Goal: Task Accomplishment & Management: Complete application form

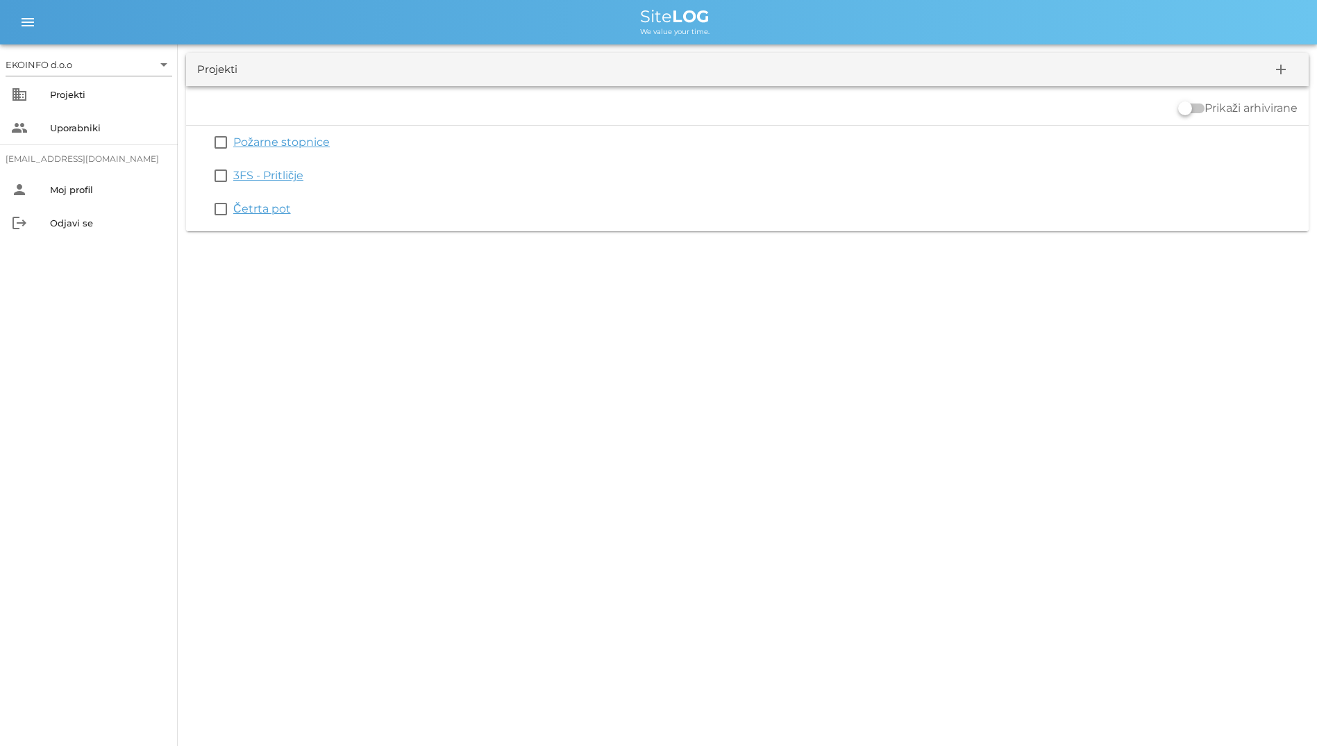
click at [55, 373] on div "EKOINFO d.o.o arrow_drop_down business Projekti people Uporabniki [EMAIL_ADDRES…" at bounding box center [89, 394] width 178 height 701
click at [357, 309] on div "EKOINFO d.o.o arrow_drop_down business Projekti people Uporabniki [EMAIL_ADDRES…" at bounding box center [658, 373] width 1317 height 746
drag, startPoint x: 624, startPoint y: 18, endPoint x: 745, endPoint y: 38, distance: 123.2
click at [745, 38] on div "menu menu Site LOG We value your time." at bounding box center [658, 22] width 1317 height 44
click at [593, 36] on div "menu menu Site LOG We value your time." at bounding box center [658, 22] width 1317 height 44
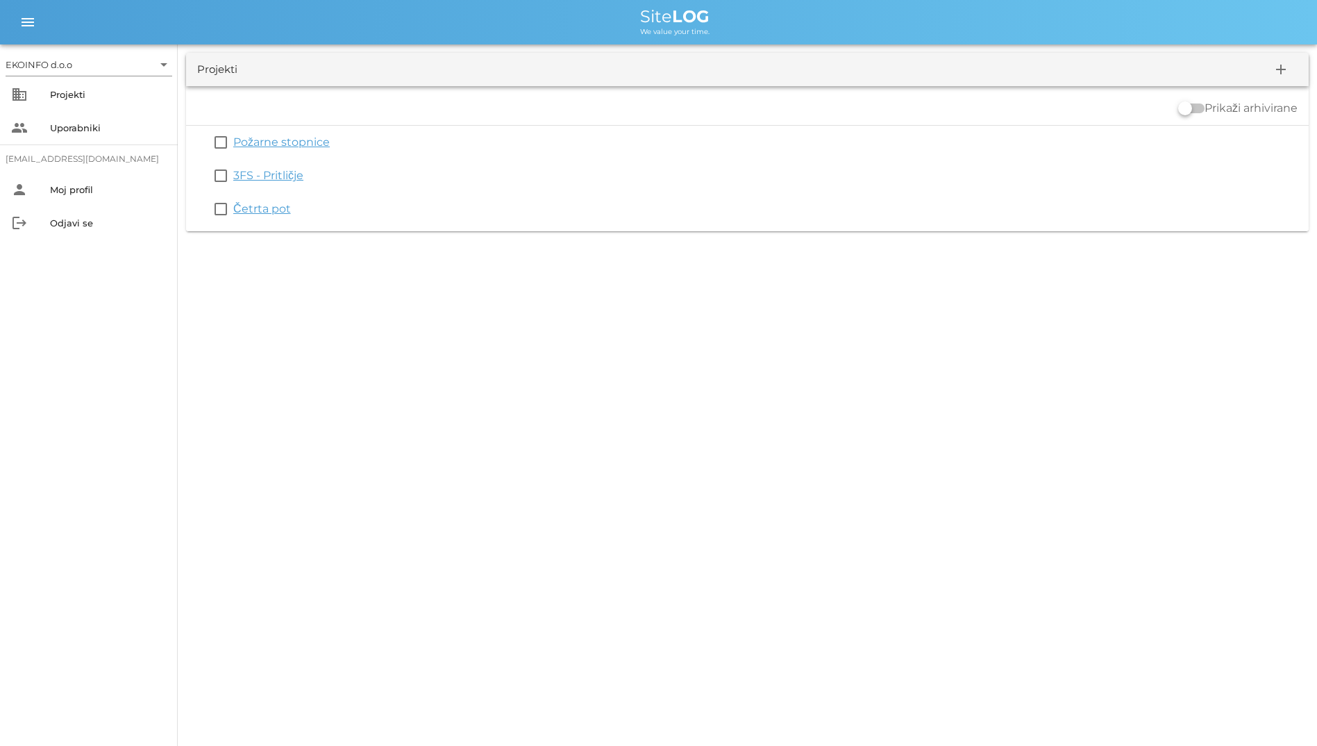
click at [653, 30] on span "We value your time." at bounding box center [674, 31] width 69 height 9
drag, startPoint x: 653, startPoint y: 30, endPoint x: 592, endPoint y: 33, distance: 61.2
click at [592, 33] on div "We value your time." at bounding box center [675, 30] width 1262 height 11
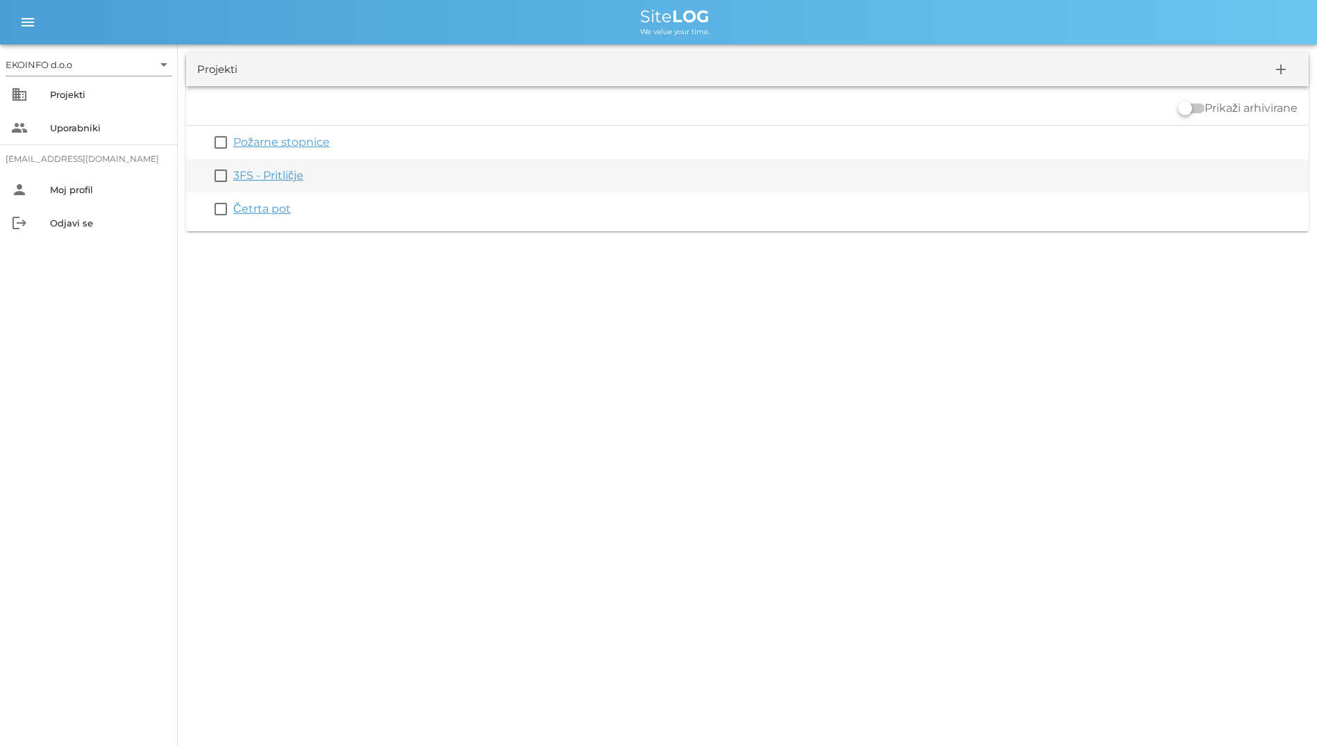
click at [339, 169] on div "3FS - Pritličje" at bounding box center [768, 175] width 1070 height 17
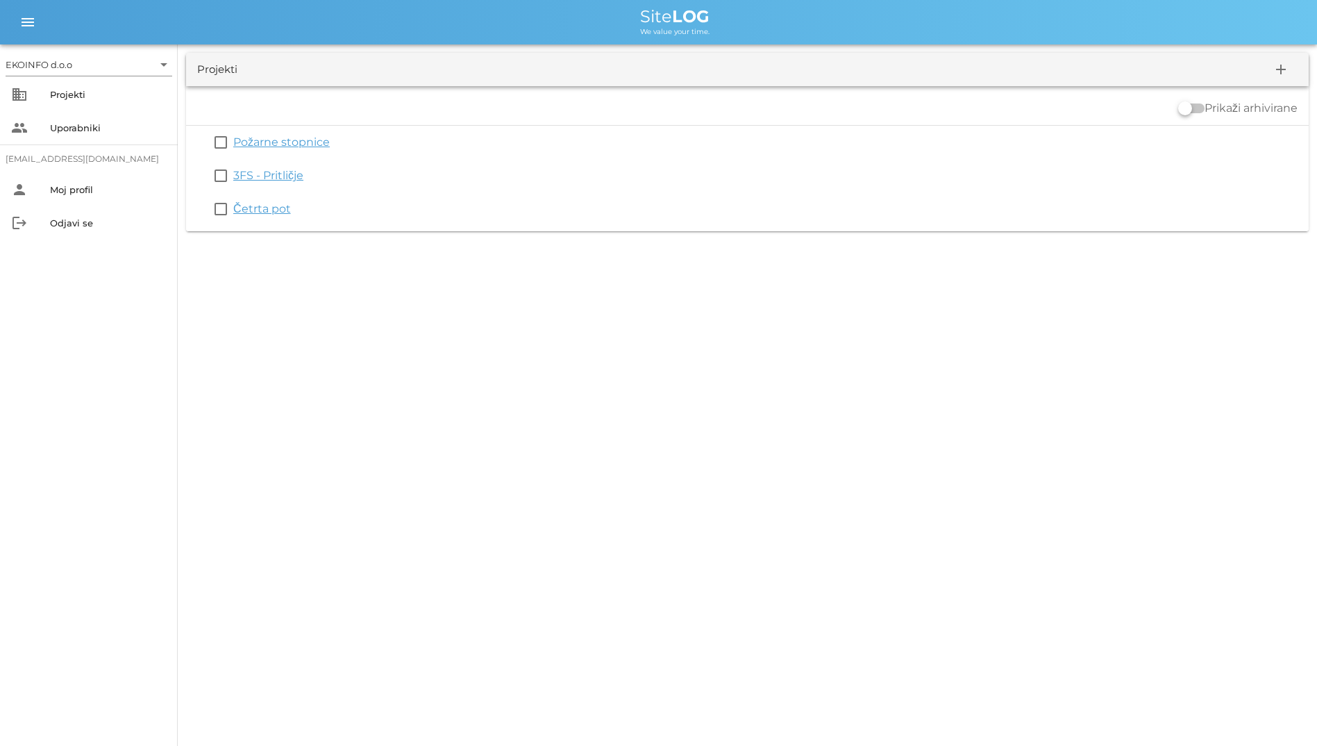
click at [351, 258] on div "EKOINFO d.o.o arrow_drop_down business Projekti people Uporabniki [EMAIL_ADDRES…" at bounding box center [658, 373] width 1317 height 746
drag, startPoint x: 633, startPoint y: 9, endPoint x: 783, endPoint y: 18, distance: 150.3
click at [783, 18] on div "Site LOG" at bounding box center [675, 16] width 1262 height 17
drag, startPoint x: 581, startPoint y: 33, endPoint x: 768, endPoint y: 28, distance: 186.8
click at [768, 28] on div "We value your time." at bounding box center [675, 30] width 1262 height 11
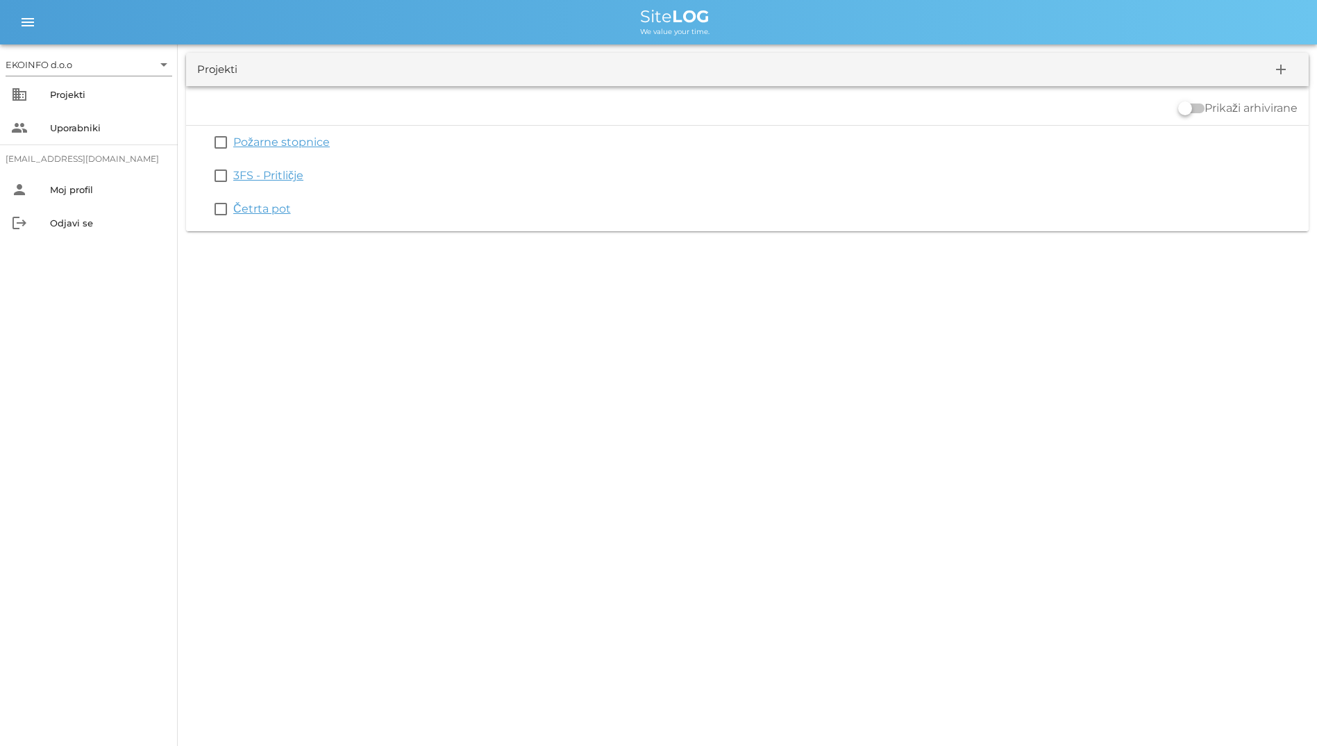
click at [587, 0] on div "menu menu Site LOG We value your time." at bounding box center [658, 22] width 1317 height 44
click at [658, 15] on span "Site LOG" at bounding box center [674, 16] width 69 height 20
drag, startPoint x: 658, startPoint y: 15, endPoint x: 567, endPoint y: 19, distance: 90.4
click at [567, 19] on div "Site LOG" at bounding box center [675, 16] width 1262 height 17
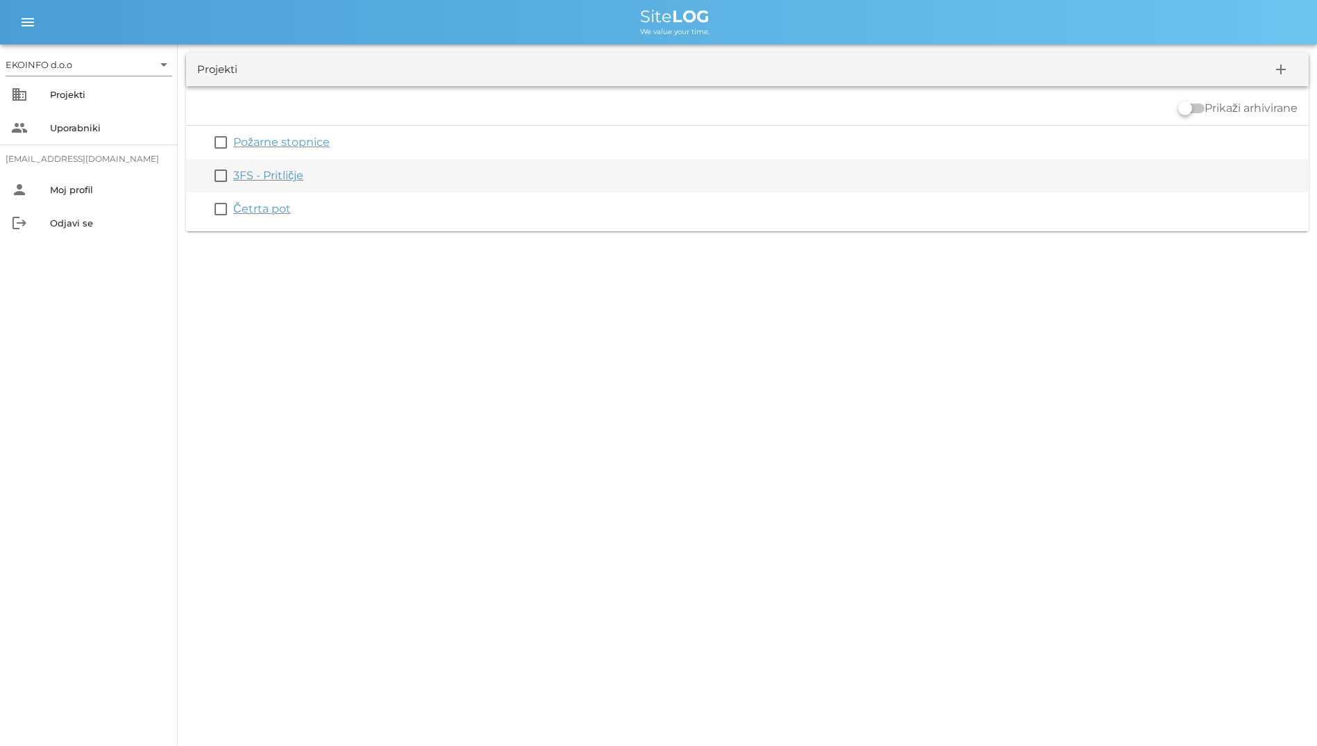
click at [265, 176] on link "3FS - Pritličje" at bounding box center [268, 175] width 70 height 13
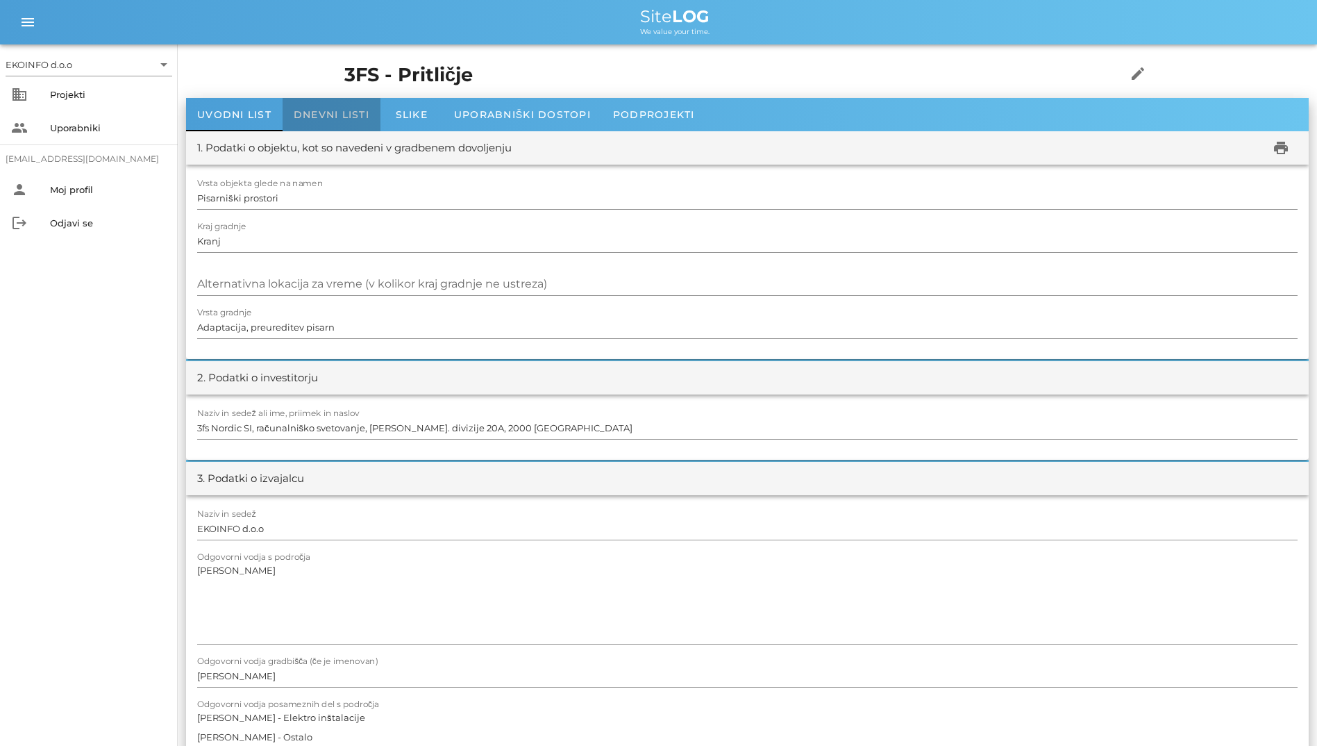
click at [325, 104] on div "Dnevni listi" at bounding box center [332, 114] width 98 height 33
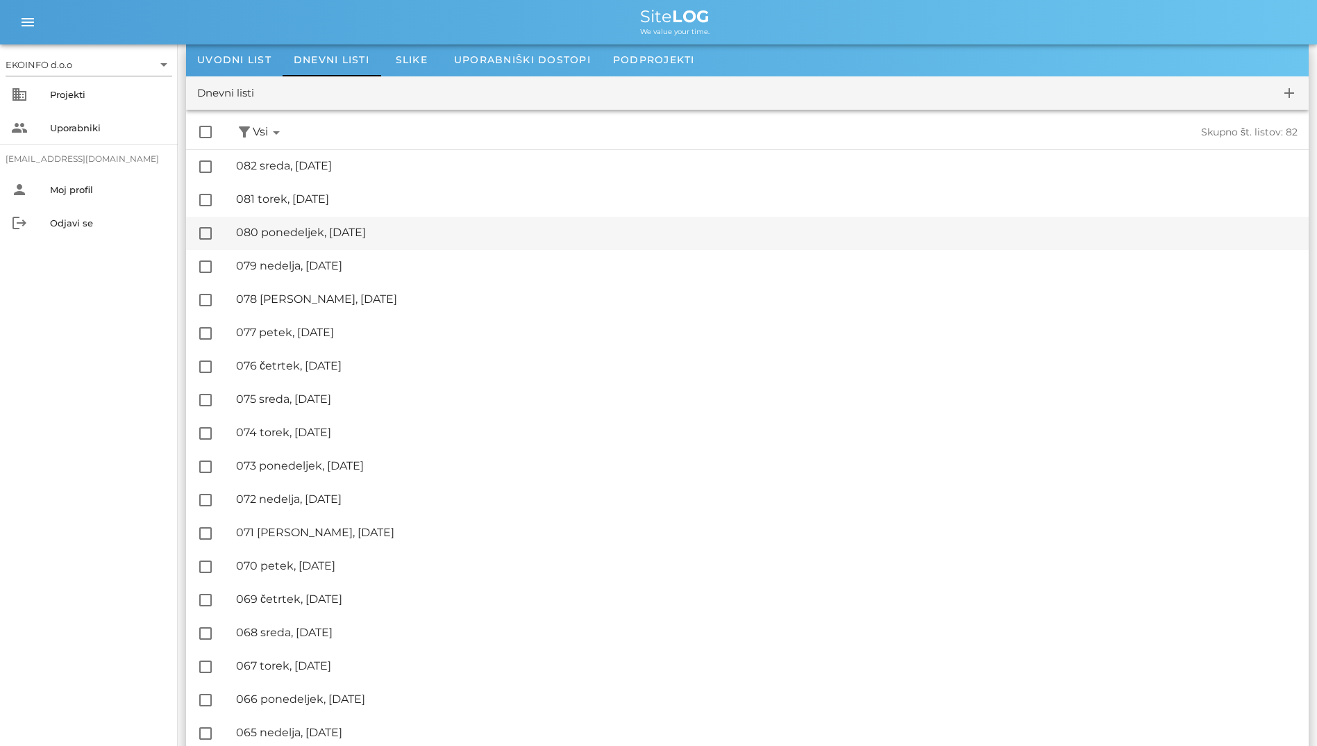
scroll to position [139, 0]
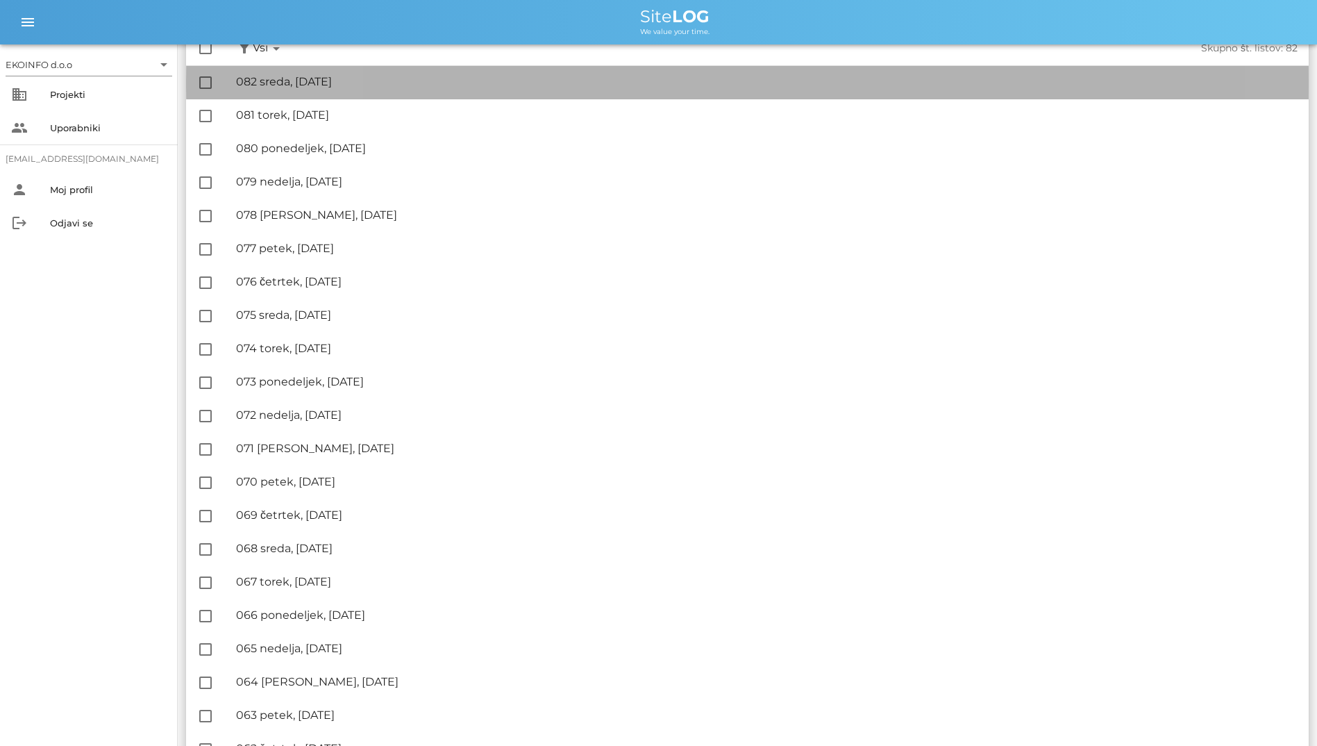
click at [336, 92] on div "🔏 082 sreda, [DATE] ✓ Podpisal: Nadzornik ✓ Podpisal: Sestavljalec ✓ Podpisal: …" at bounding box center [767, 82] width 1062 height 31
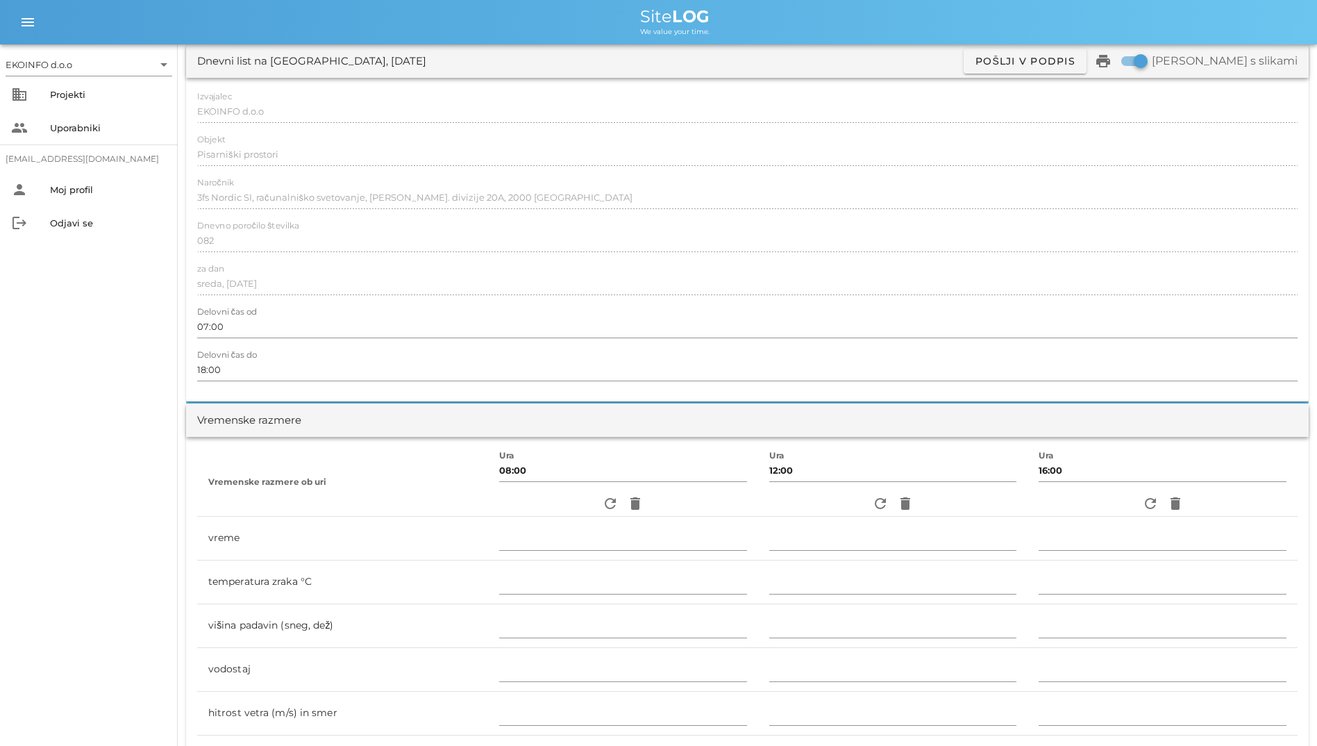
scroll to position [208, 0]
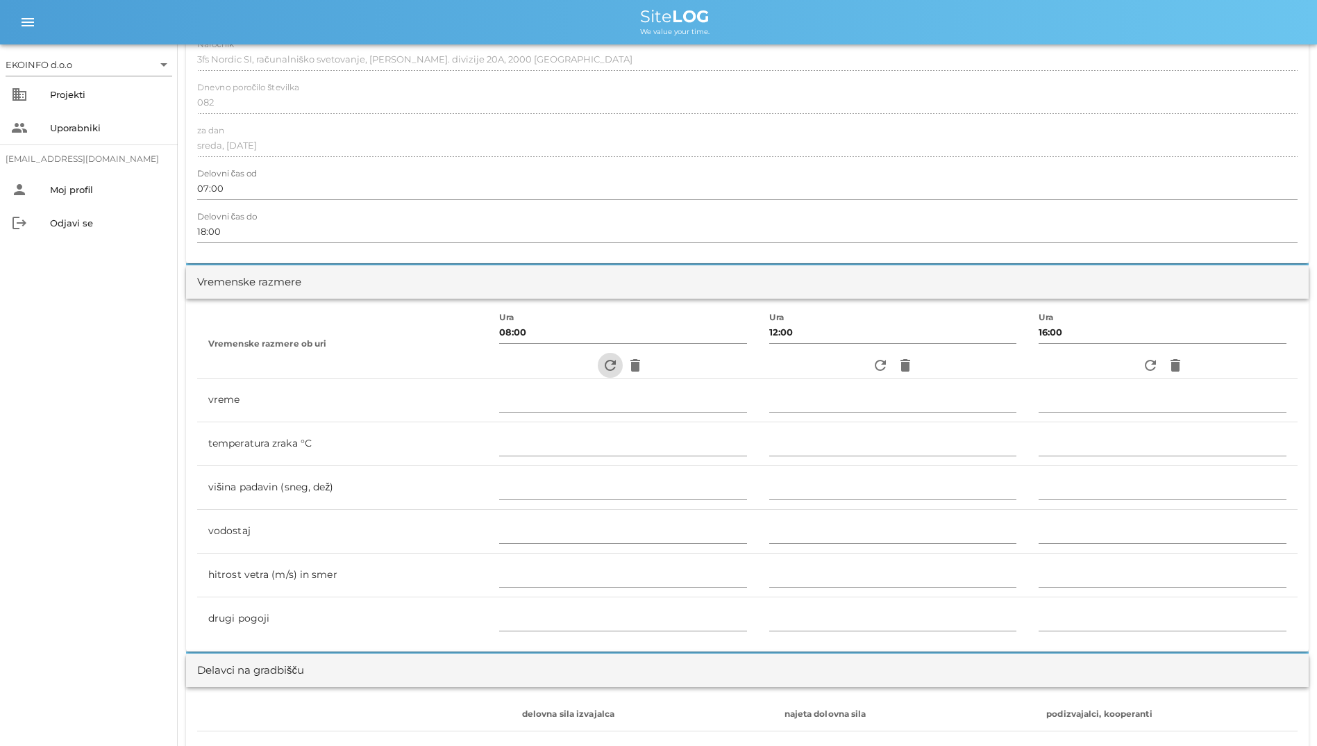
click at [607, 363] on icon "refresh" at bounding box center [610, 365] width 17 height 17
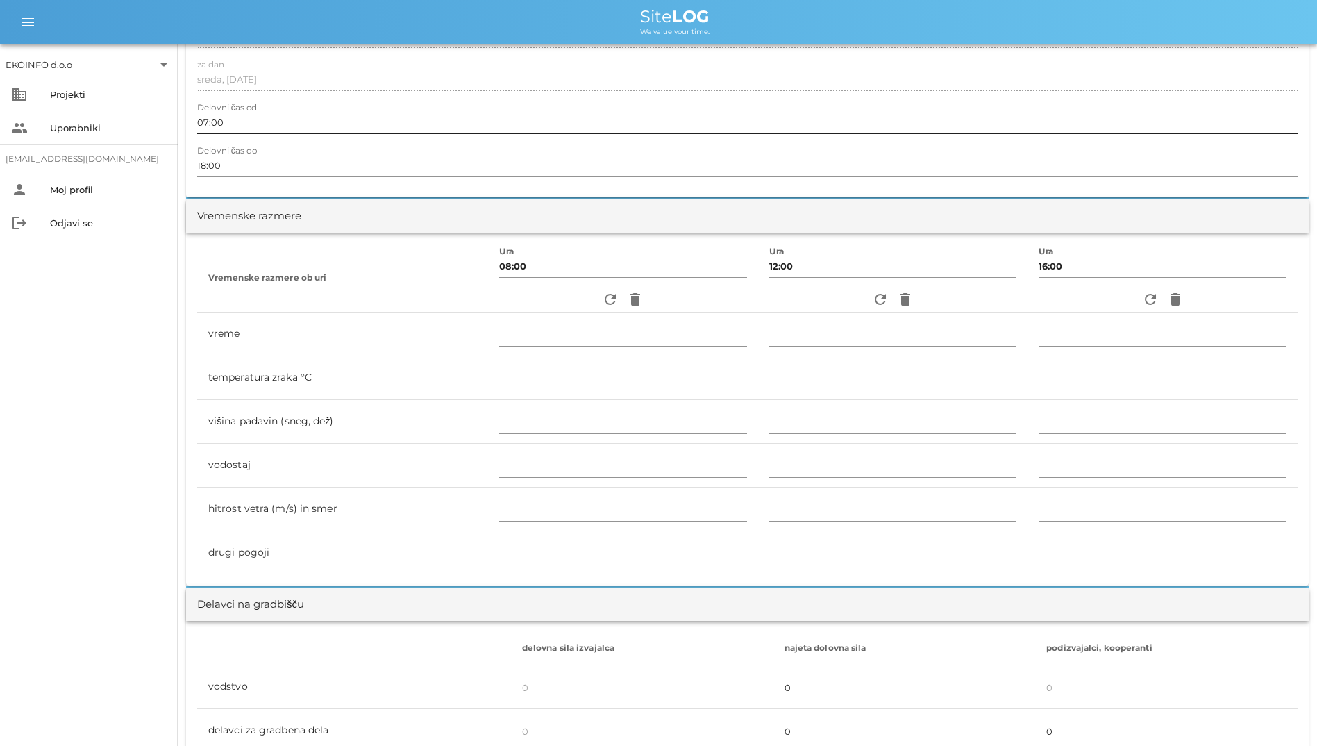
scroll to position [139, 0]
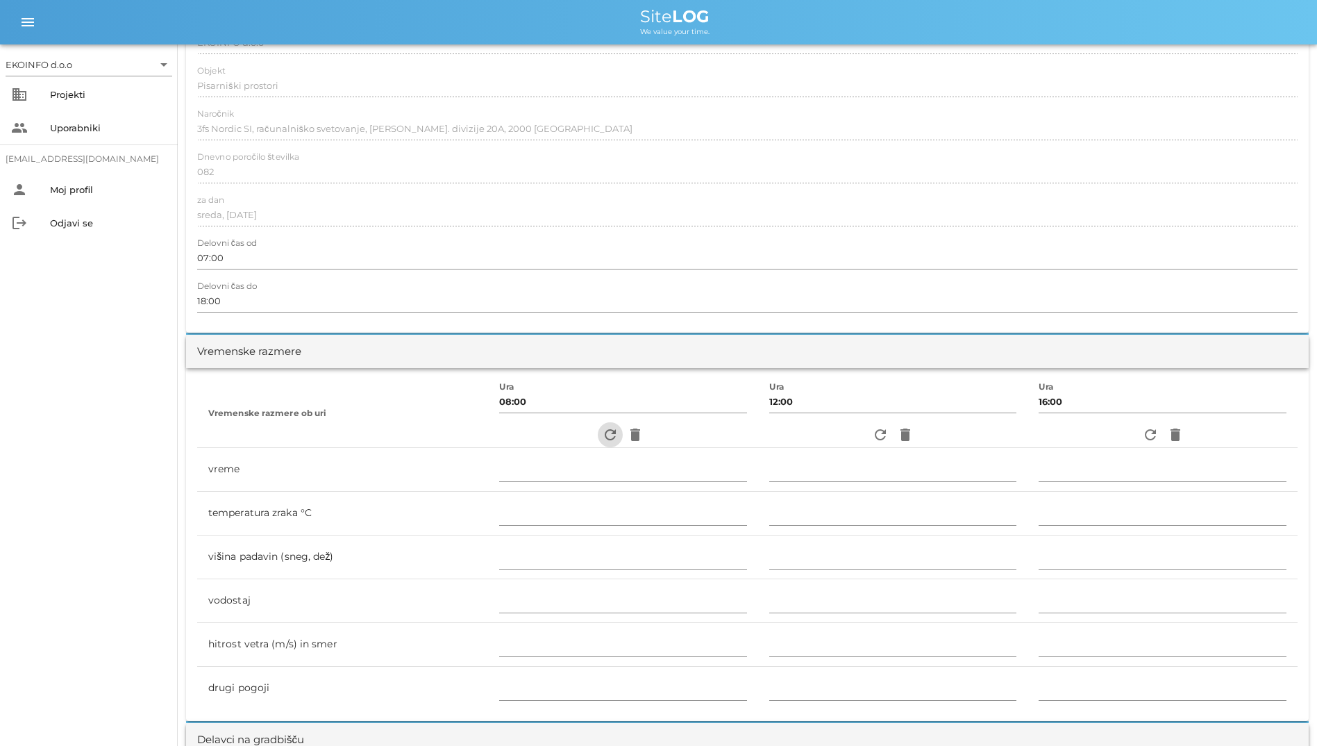
click at [601, 444] on button "refresh" at bounding box center [610, 434] width 25 height 25
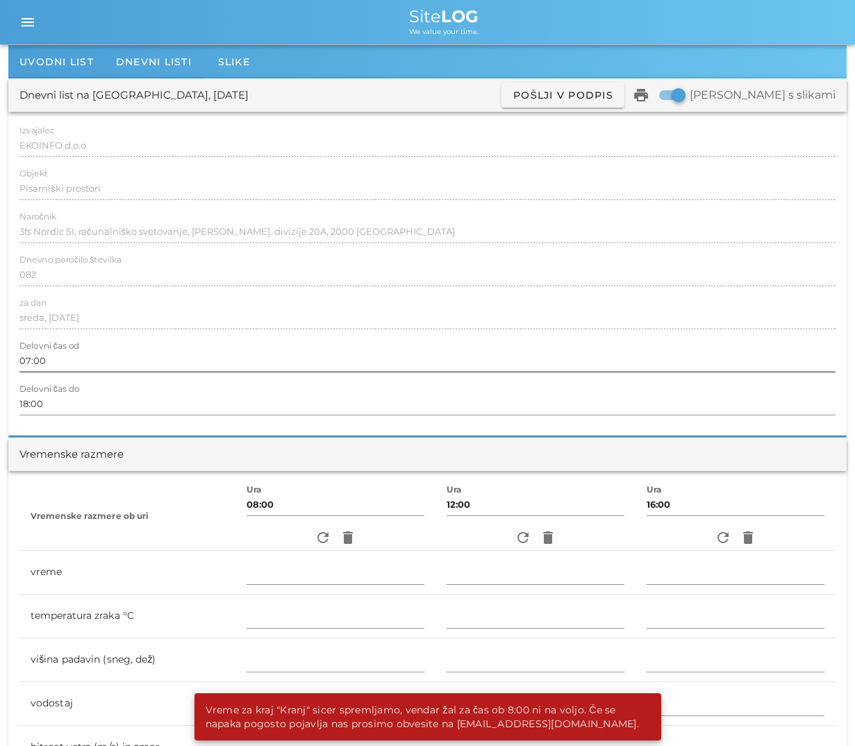
scroll to position [278, 0]
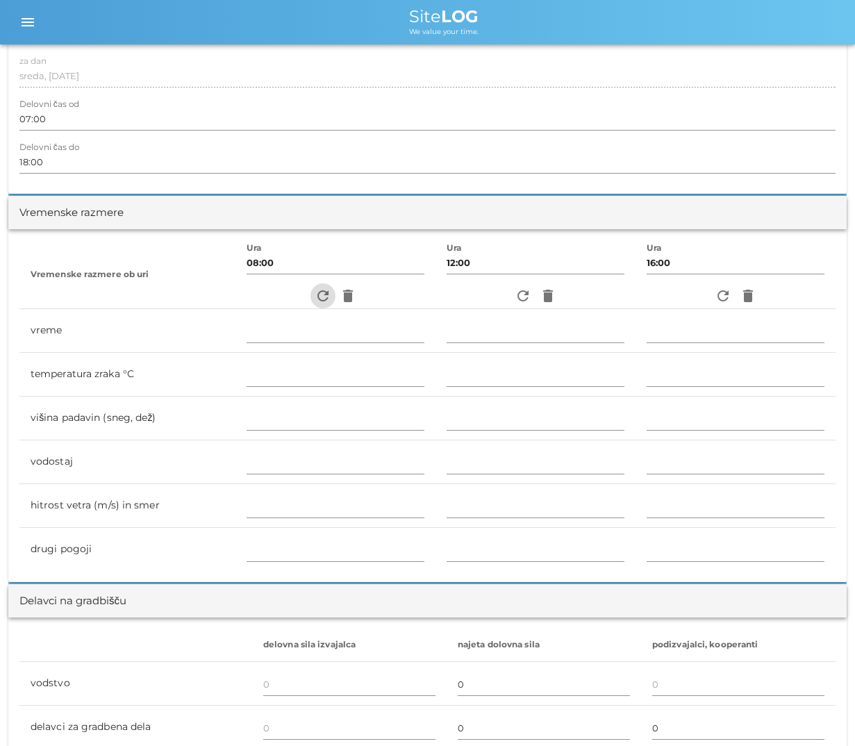
click at [315, 296] on icon "refresh" at bounding box center [323, 295] width 17 height 17
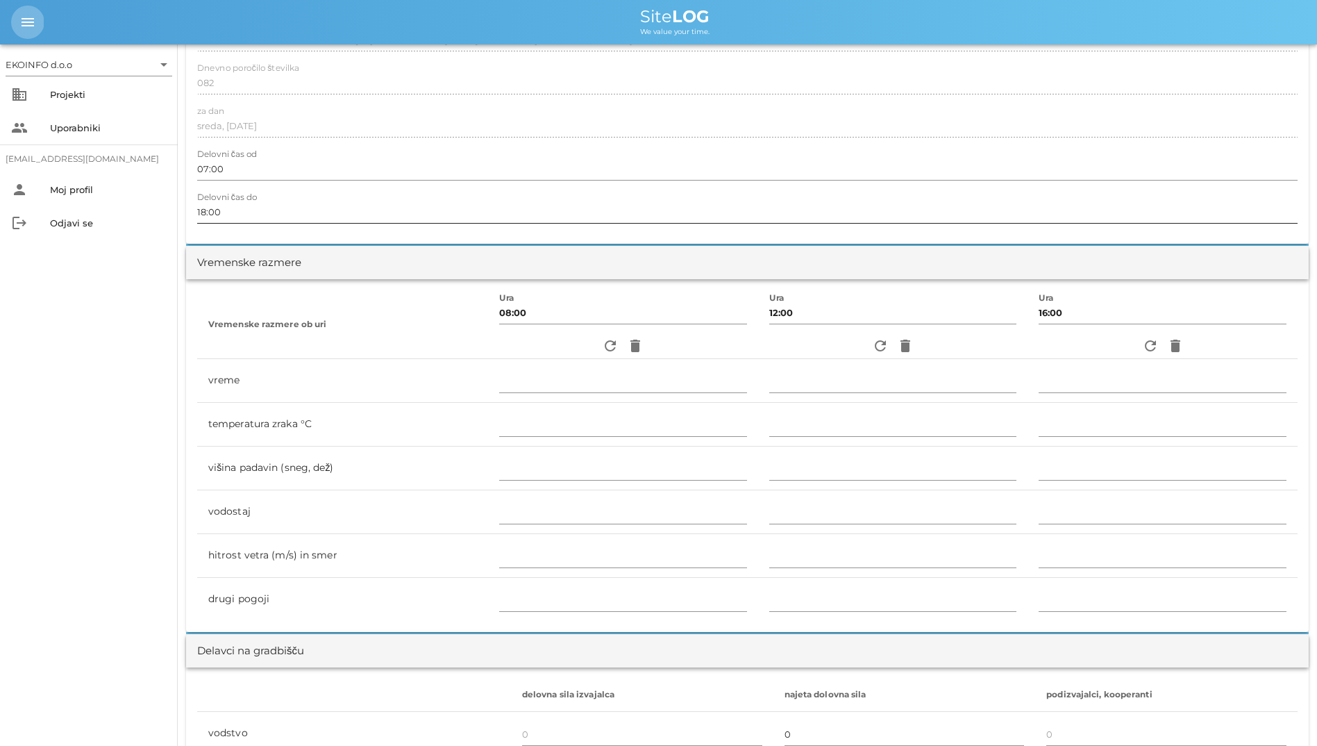
scroll to position [297, 0]
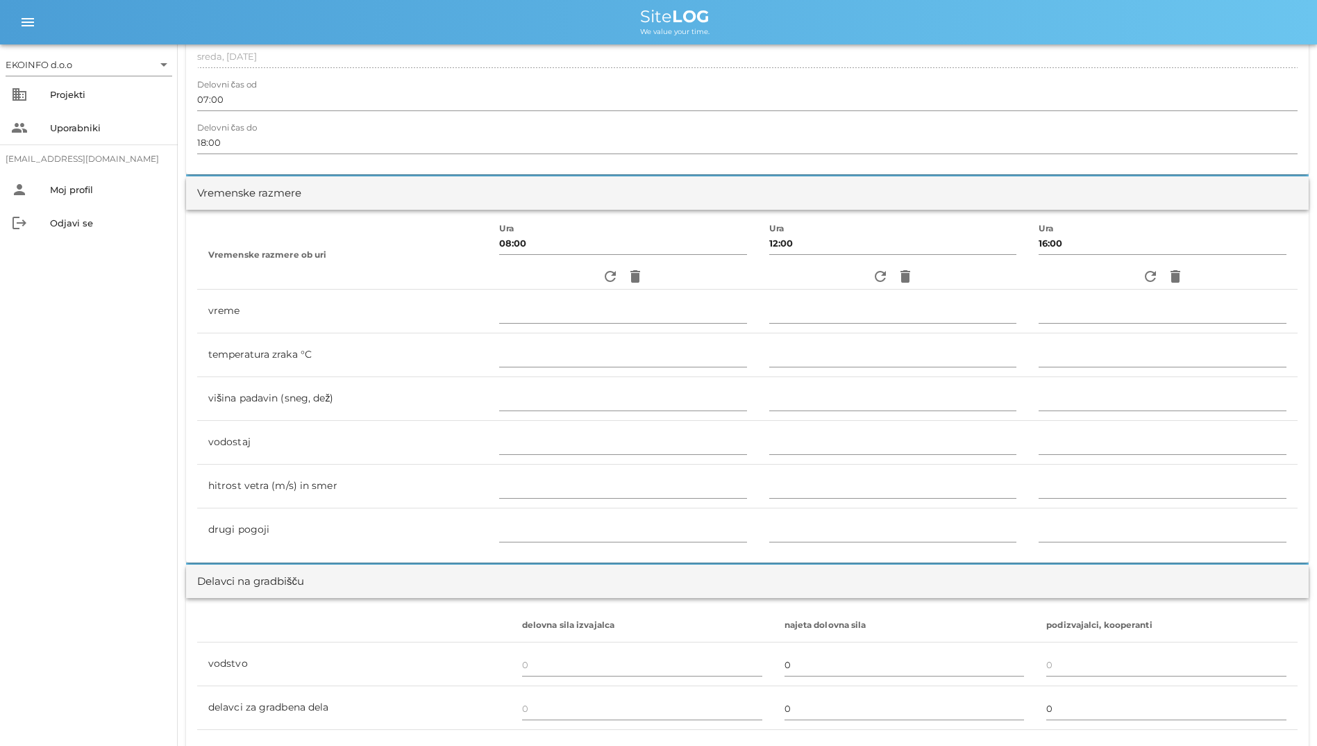
click at [121, 253] on div "EKOINFO d.o.o arrow_drop_down business Projekti people Uporabniki [EMAIL_ADDRES…" at bounding box center [89, 394] width 178 height 701
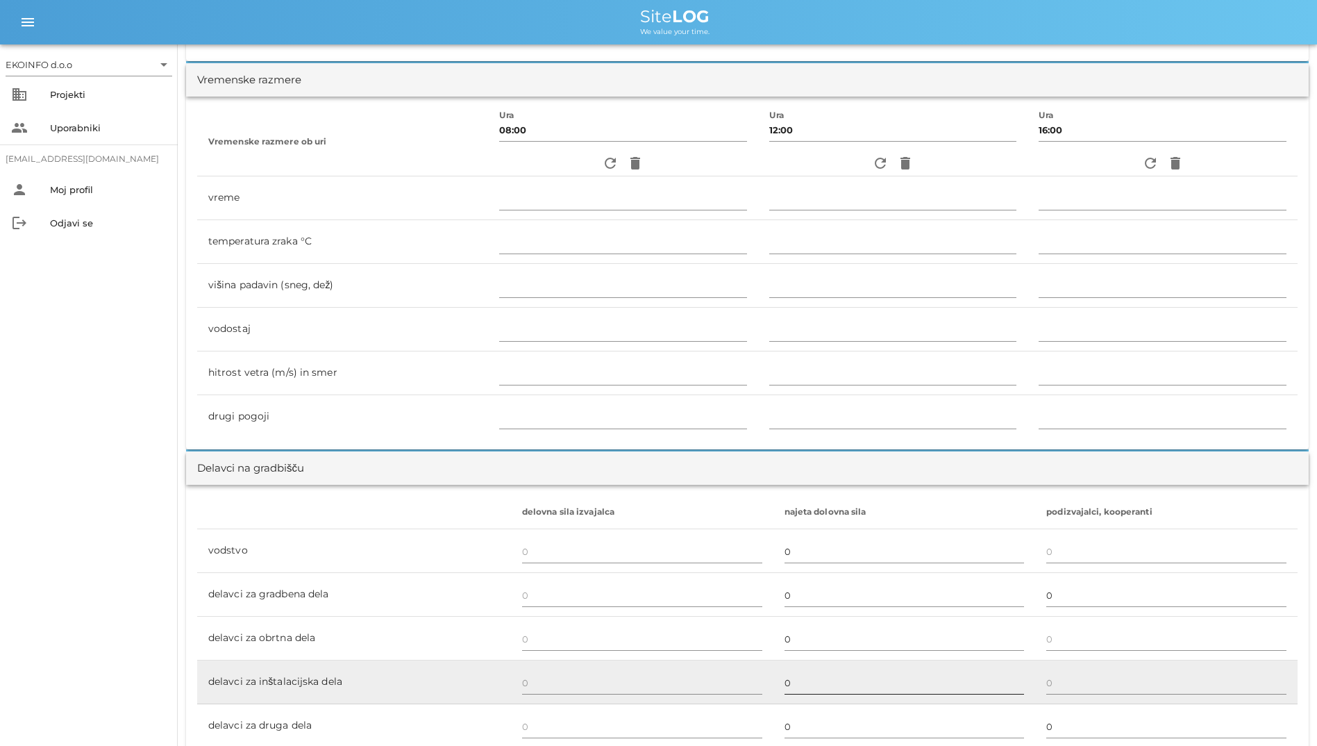
scroll to position [367, 0]
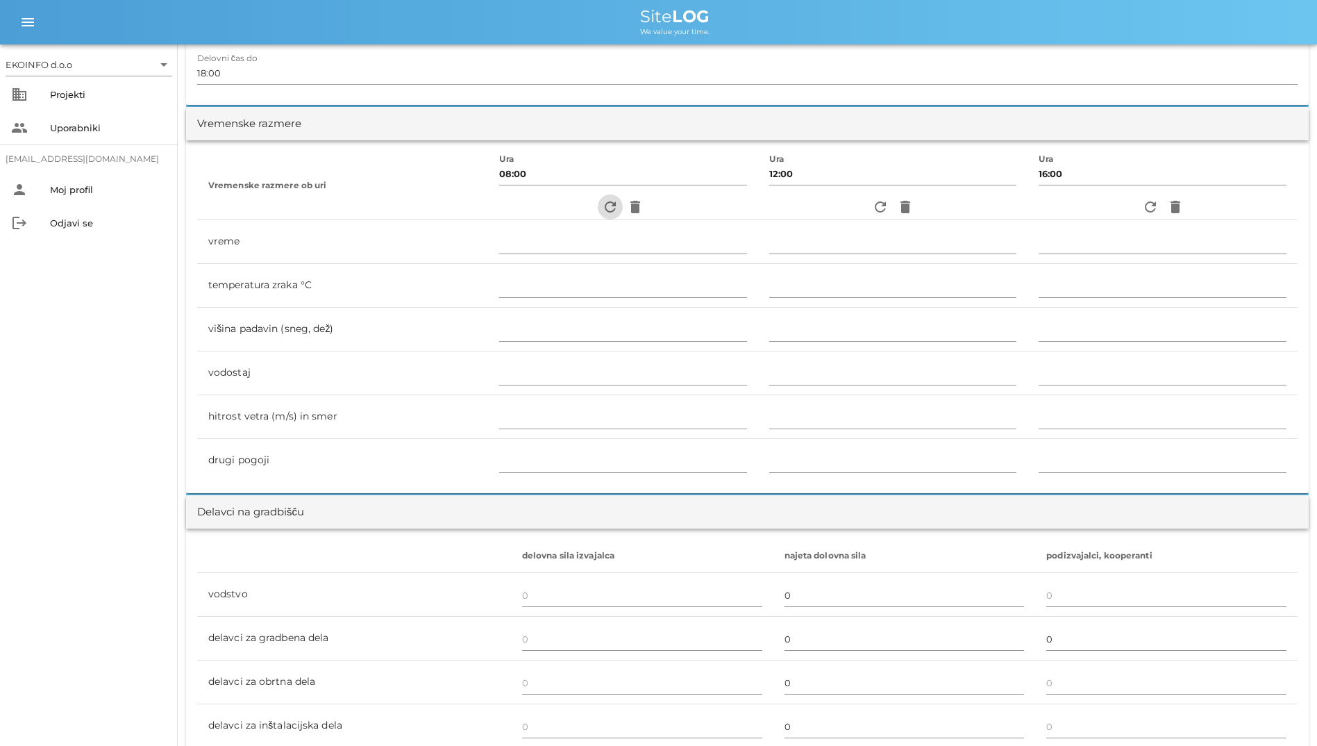
click at [602, 208] on icon "refresh" at bounding box center [610, 207] width 17 height 17
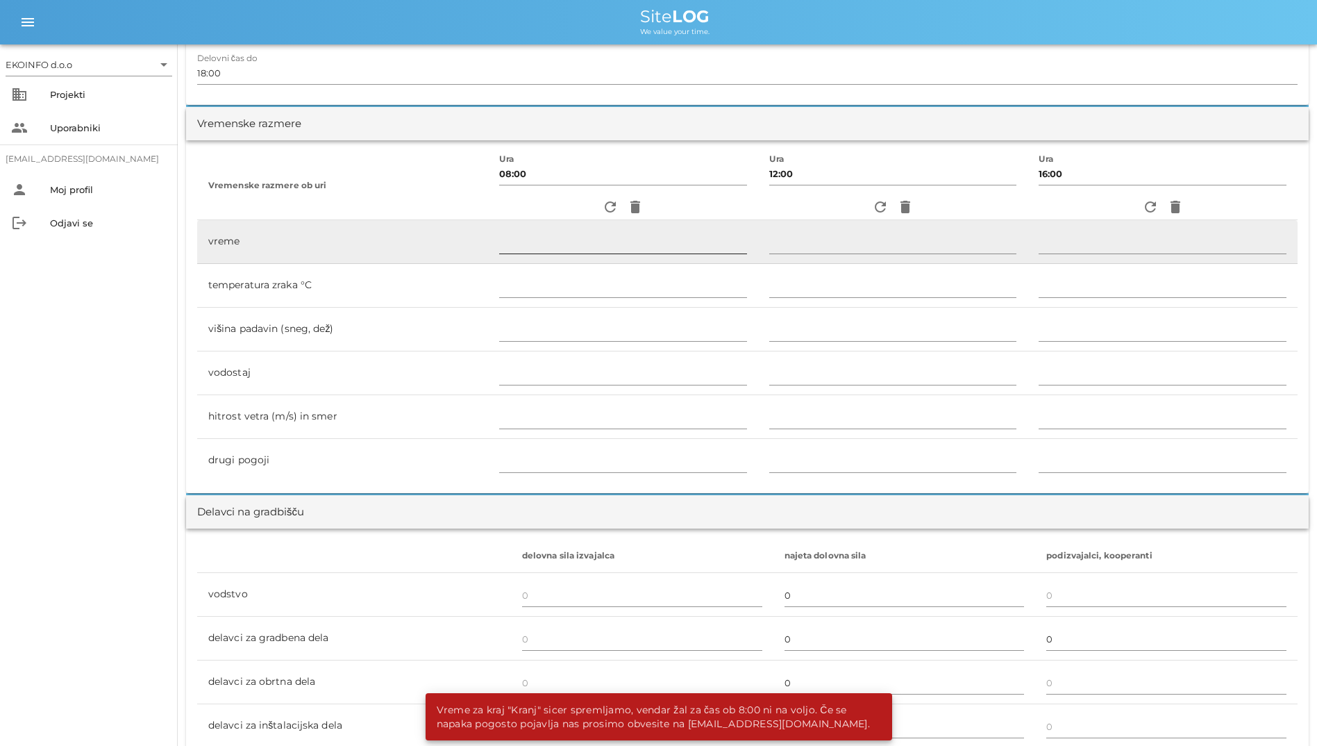
scroll to position [0, 0]
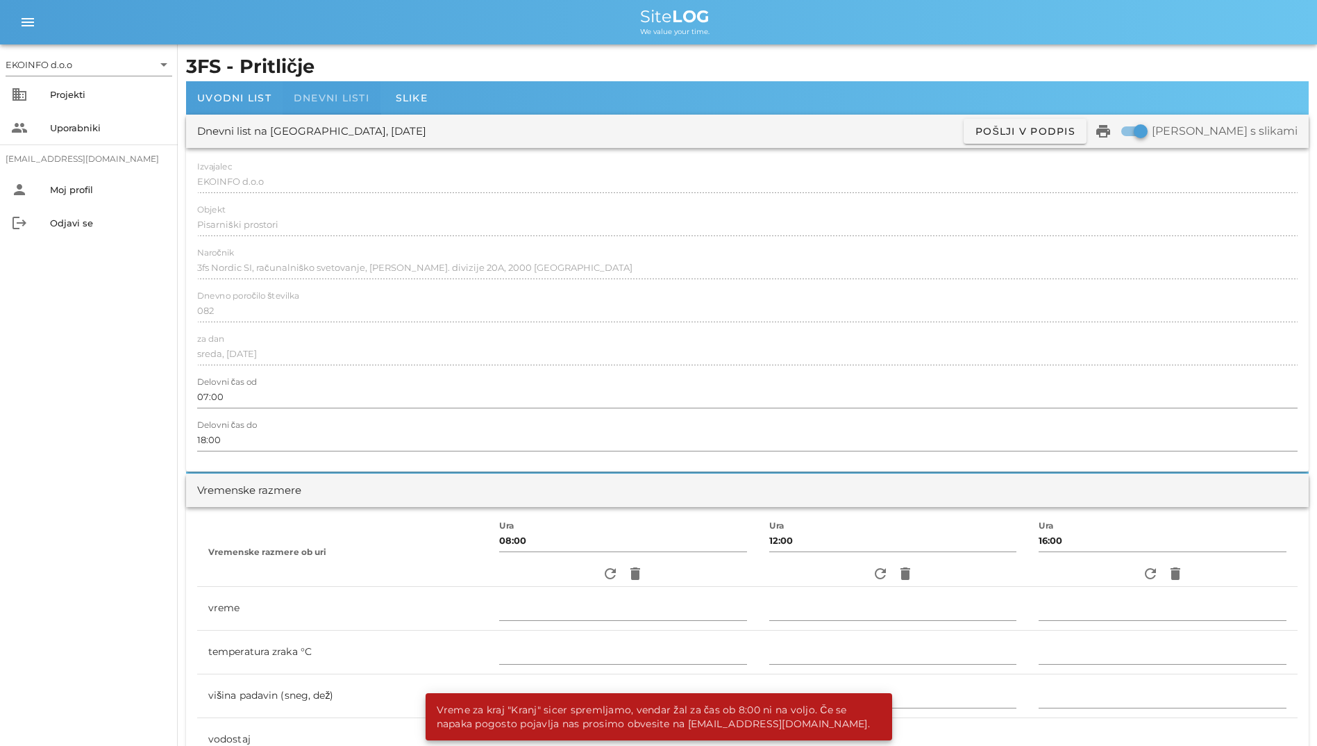
click at [344, 104] on div "Dnevni listi" at bounding box center [332, 97] width 98 height 33
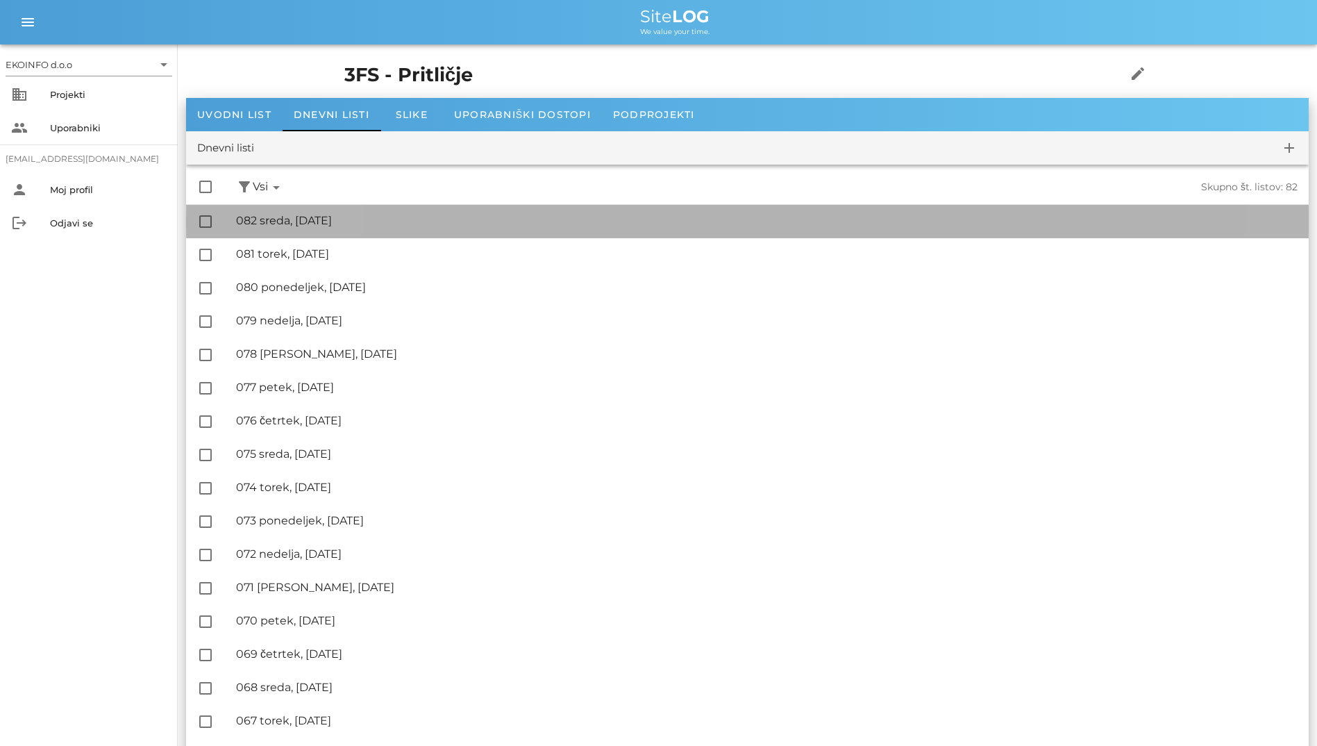
click at [311, 231] on div "🔏 082 sreda, [DATE] ✓ Podpisal: Nadzornik ✓ Podpisal: Sestavljalec ✓ Podpisal: …" at bounding box center [767, 221] width 1062 height 31
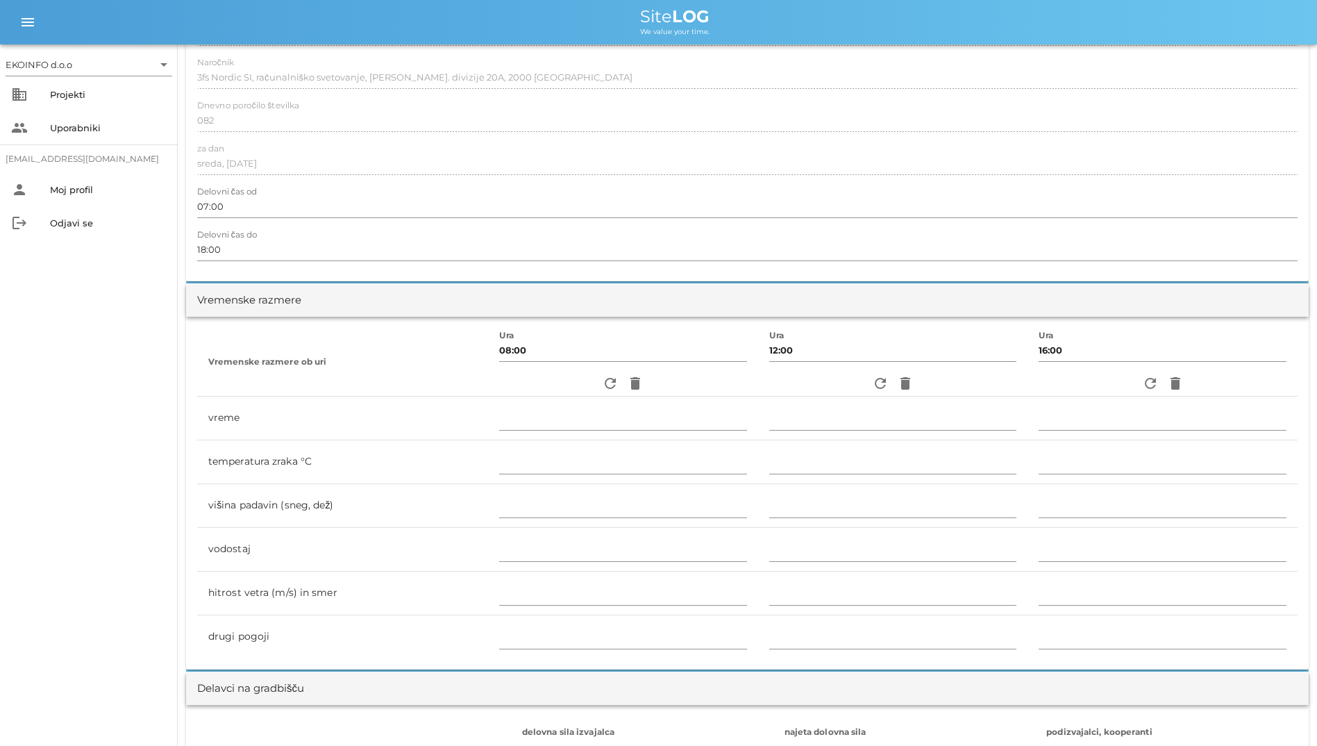
scroll to position [208, 0]
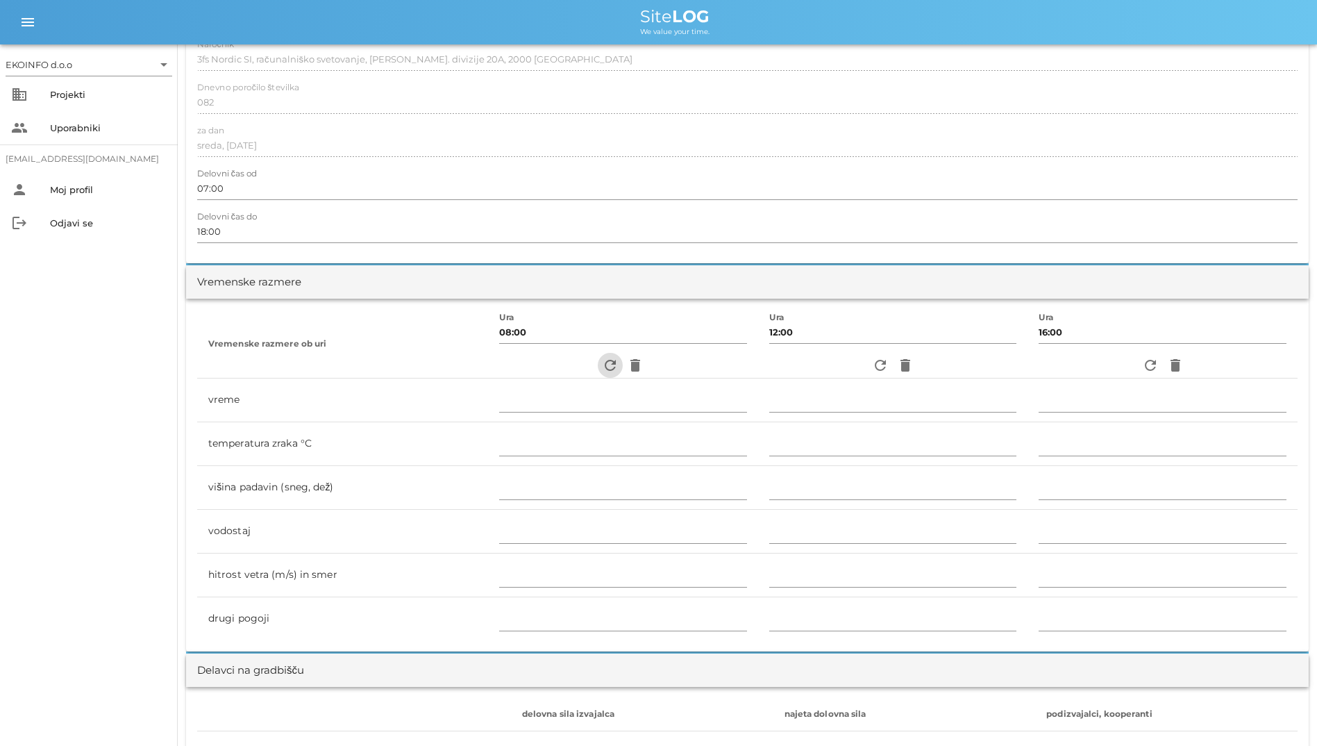
click at [598, 367] on span "refresh" at bounding box center [610, 365] width 25 height 17
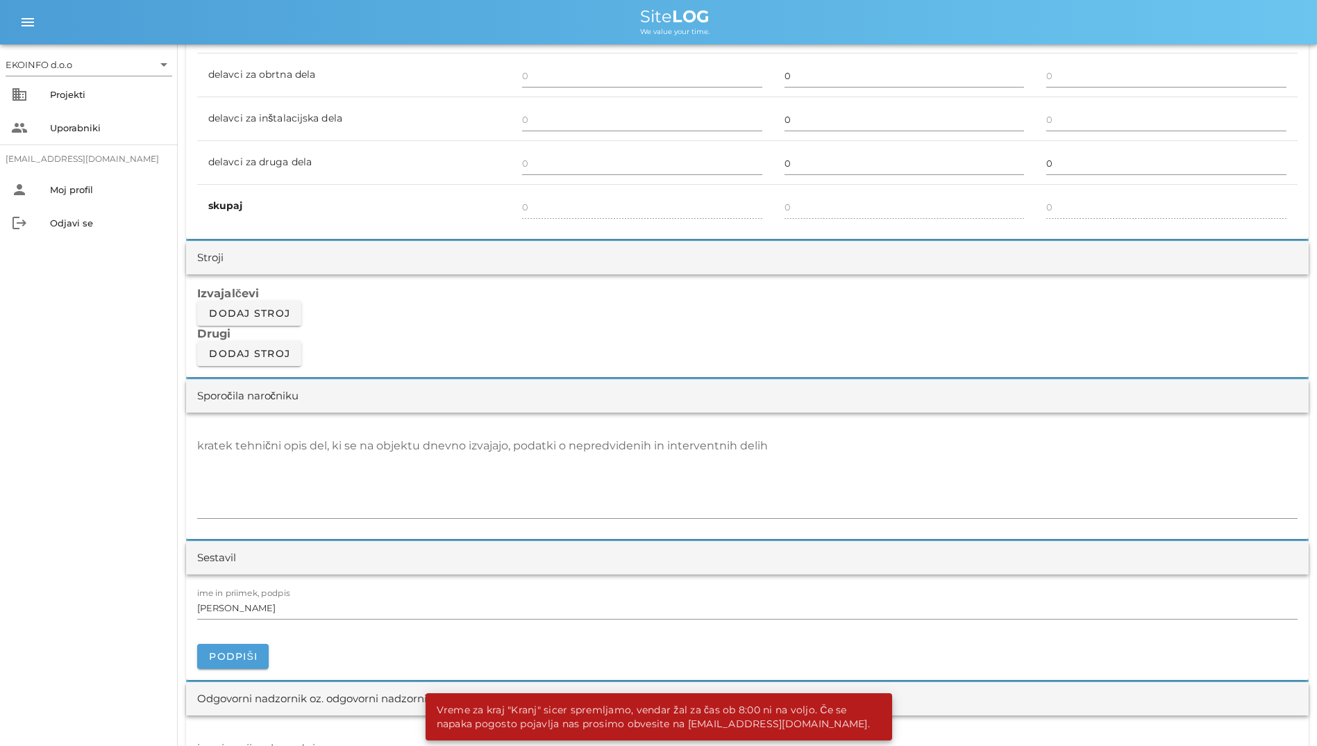
scroll to position [972, 0]
click at [267, 381] on div "Sporočila naročniku" at bounding box center [747, 397] width 1123 height 33
click at [277, 369] on div "Izvajalčevi Dodaj stroj Drugi Dodaj stroj" at bounding box center [747, 327] width 1123 height 103
click at [278, 358] on span "Dodaj stroj" at bounding box center [249, 355] width 82 height 12
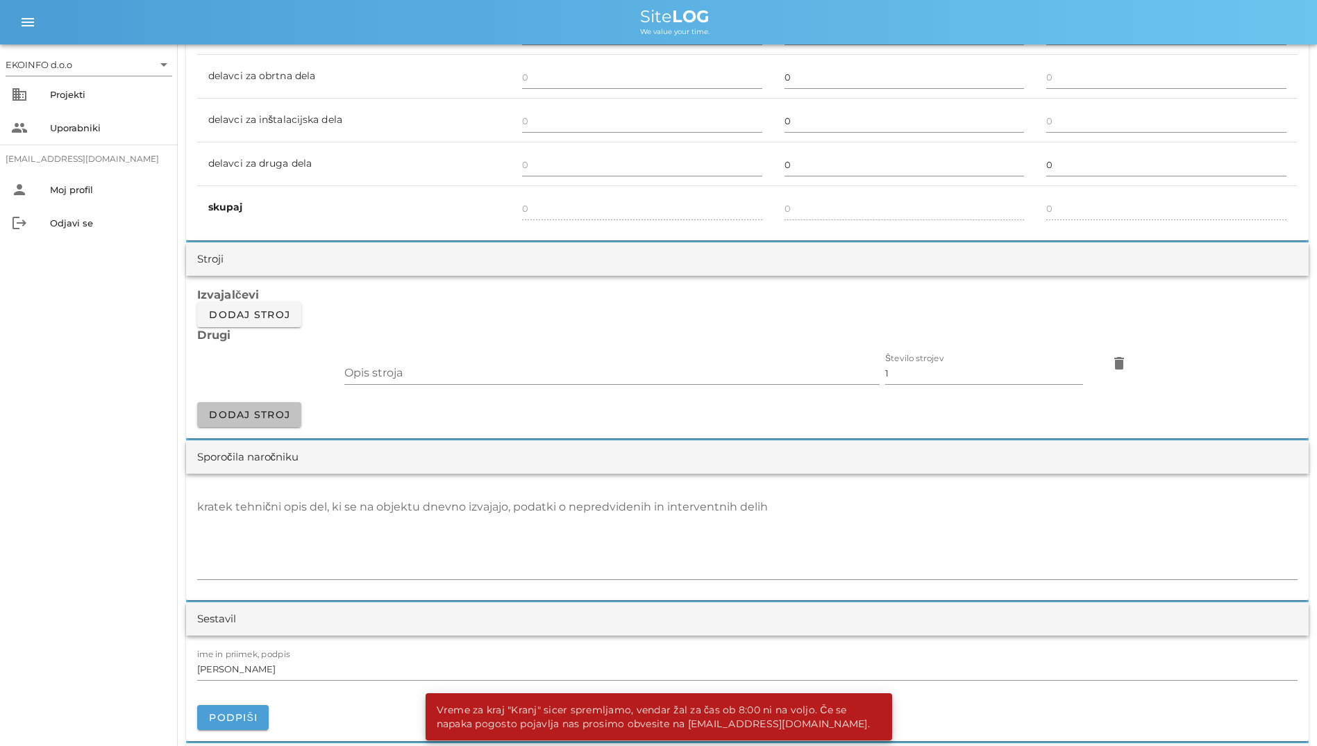
click at [271, 403] on button "Dodaj stroj" at bounding box center [249, 414] width 104 height 25
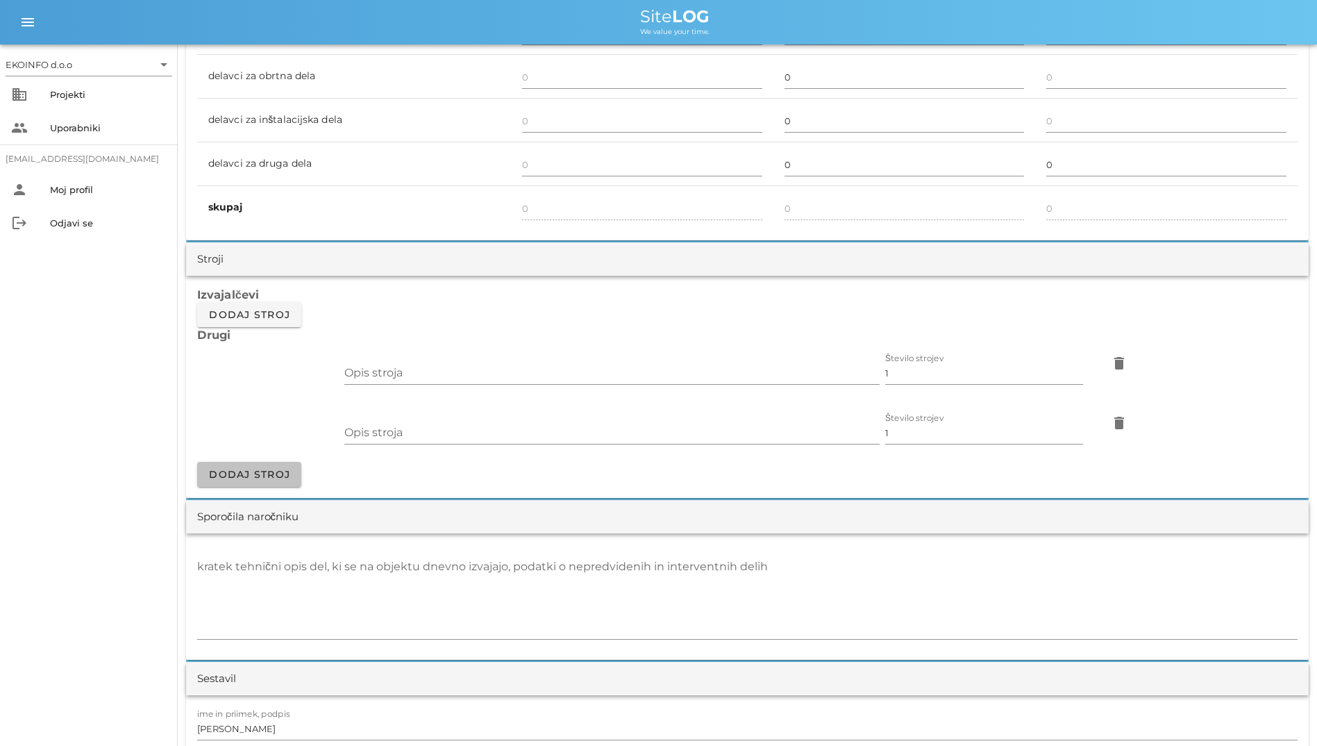
click at [269, 475] on span "Dodaj stroj" at bounding box center [249, 474] width 82 height 12
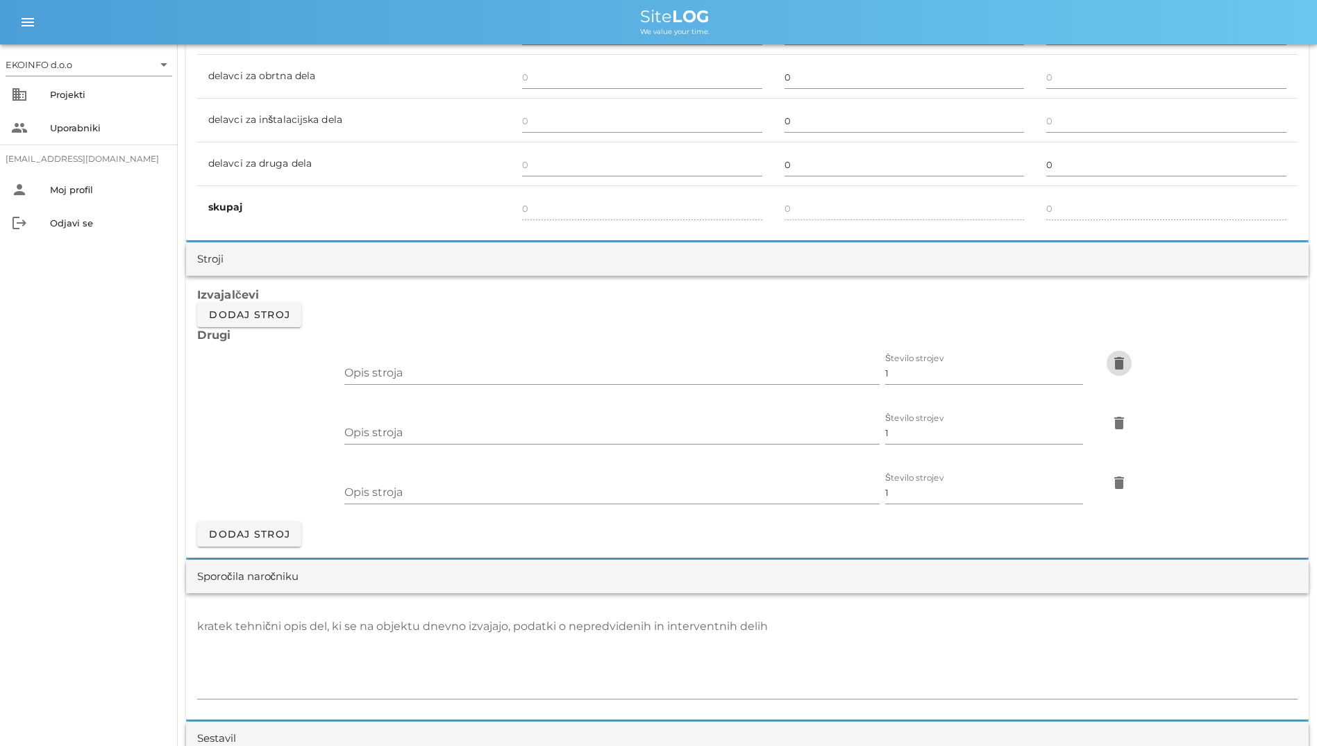
click at [1132, 363] on span "delete" at bounding box center [1119, 363] width 25 height 17
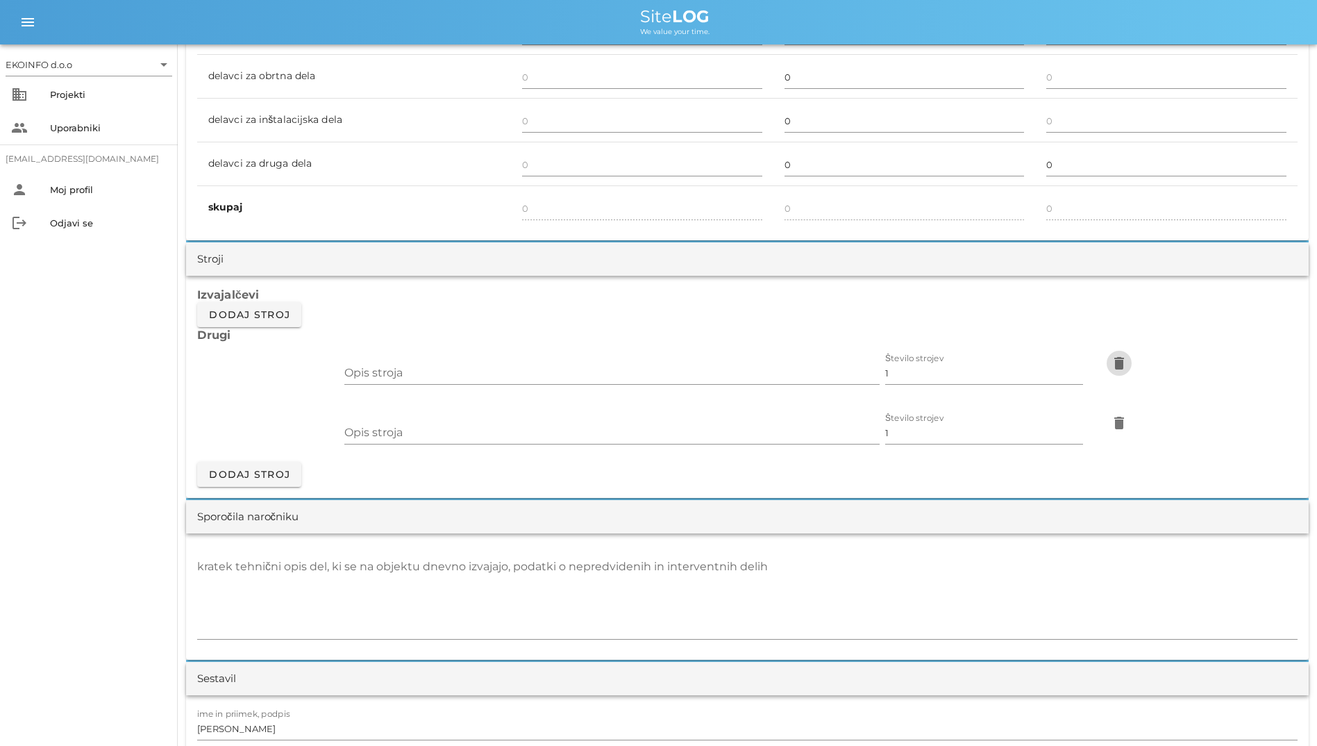
click at [1128, 362] on icon "delete" at bounding box center [1119, 363] width 17 height 17
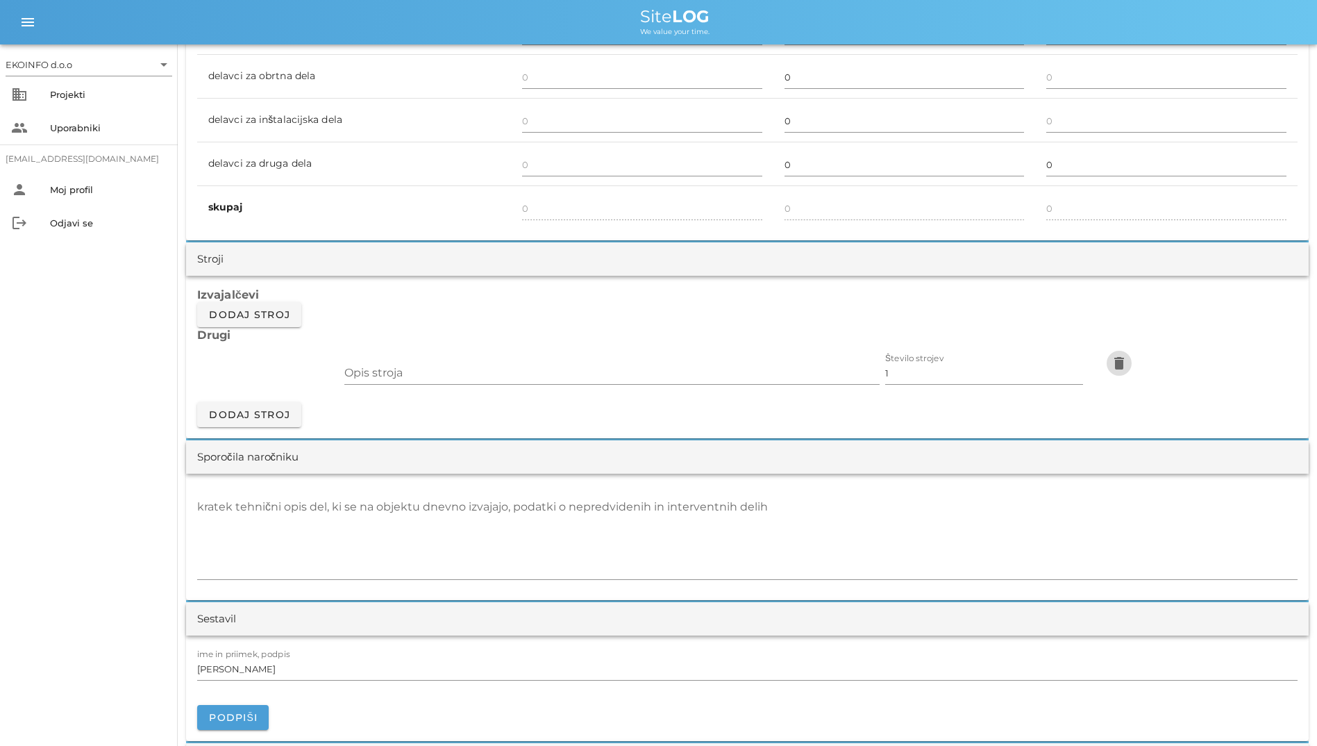
click at [1128, 362] on icon "delete" at bounding box center [1119, 363] width 17 height 17
click at [1239, 362] on div "Izvajalčevi Dodaj stroj Drugi Opis stroja Število strojev 1 delete Dodaj stroj" at bounding box center [747, 357] width 1123 height 162
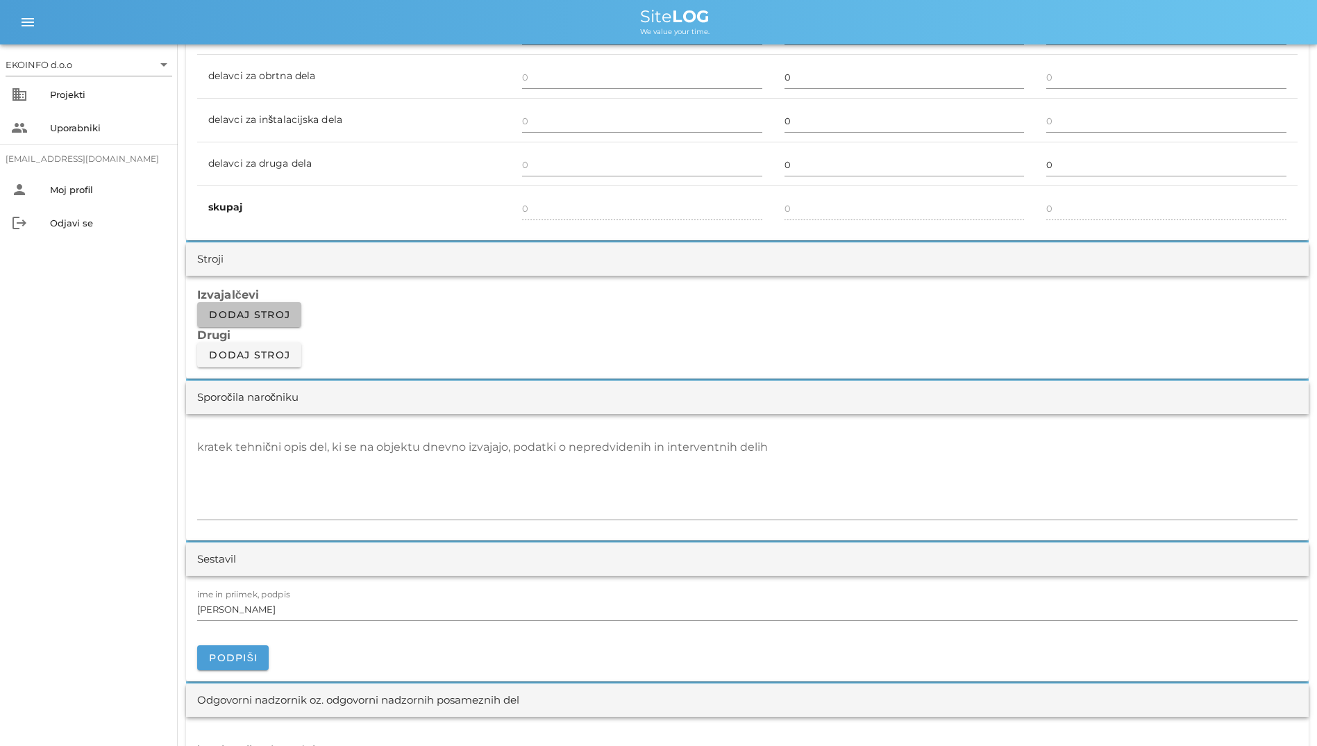
click at [289, 319] on span "Dodaj stroj" at bounding box center [249, 314] width 82 height 12
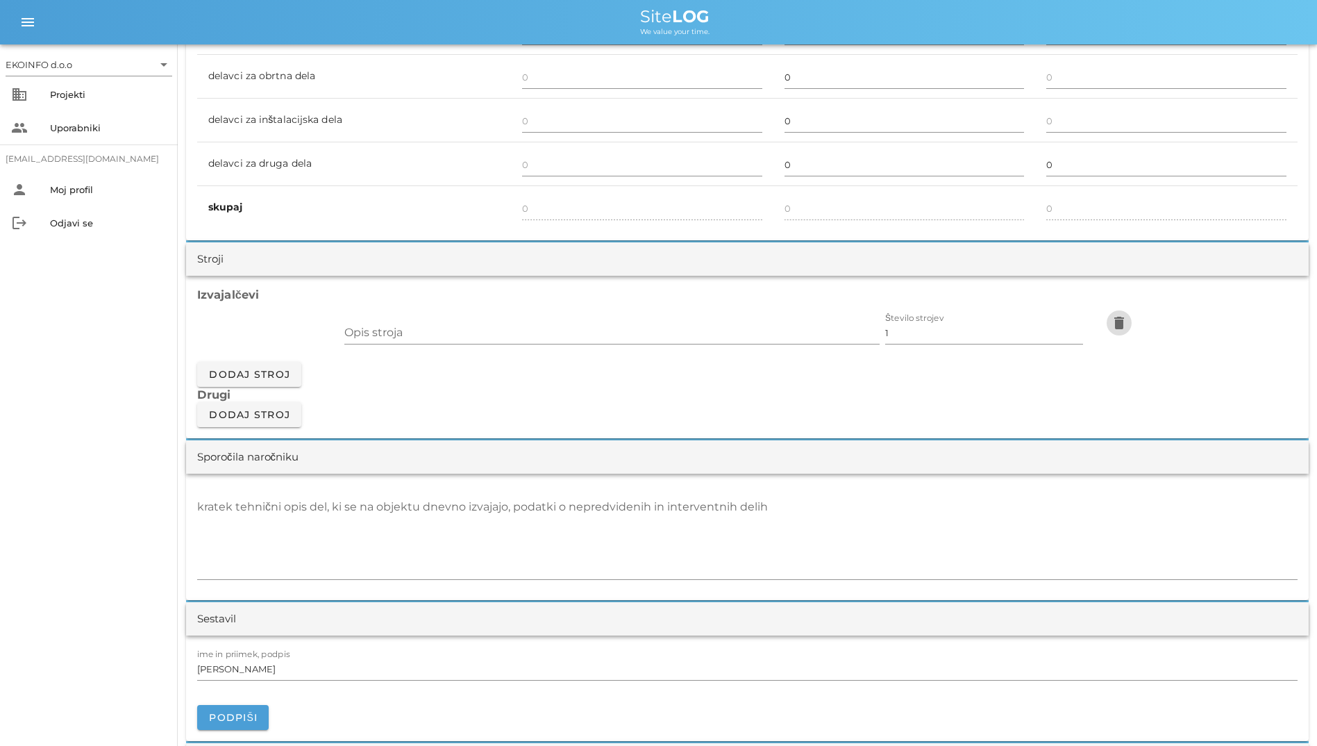
click at [1128, 327] on icon "delete" at bounding box center [1119, 323] width 17 height 17
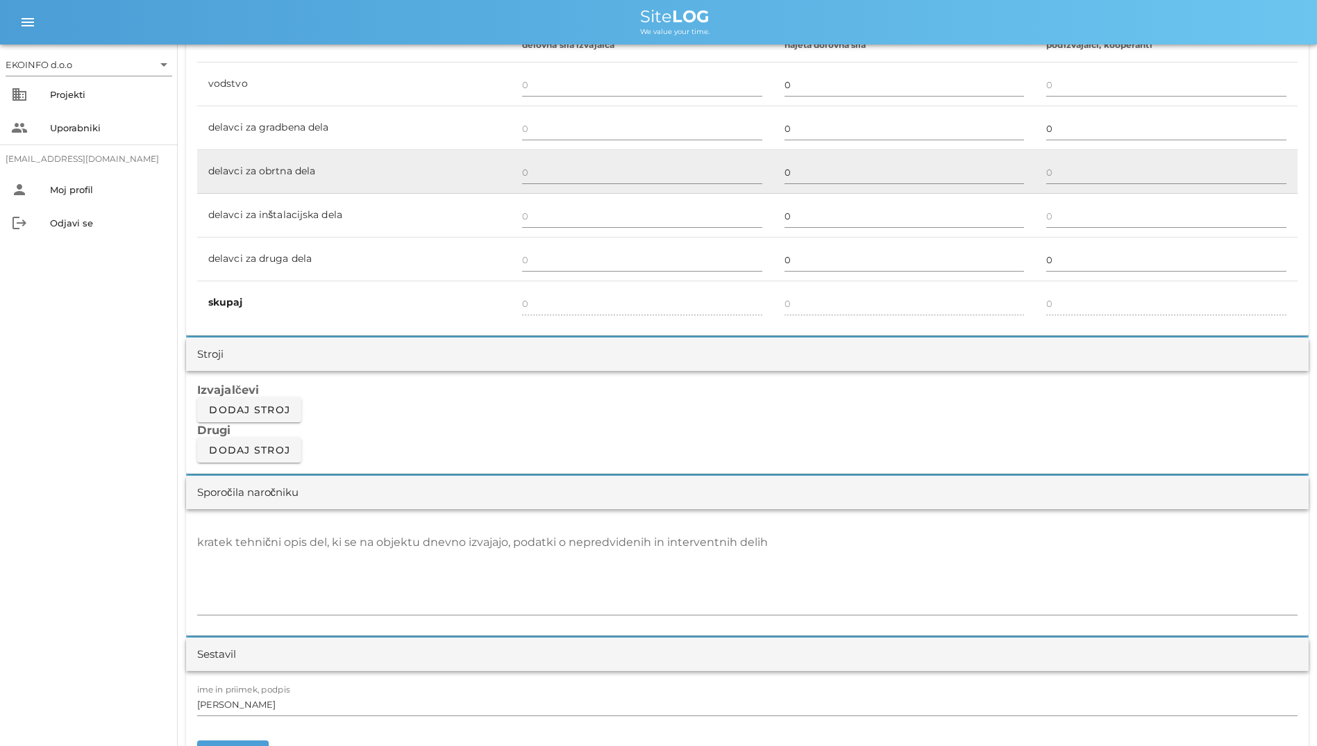
scroll to position [853, 0]
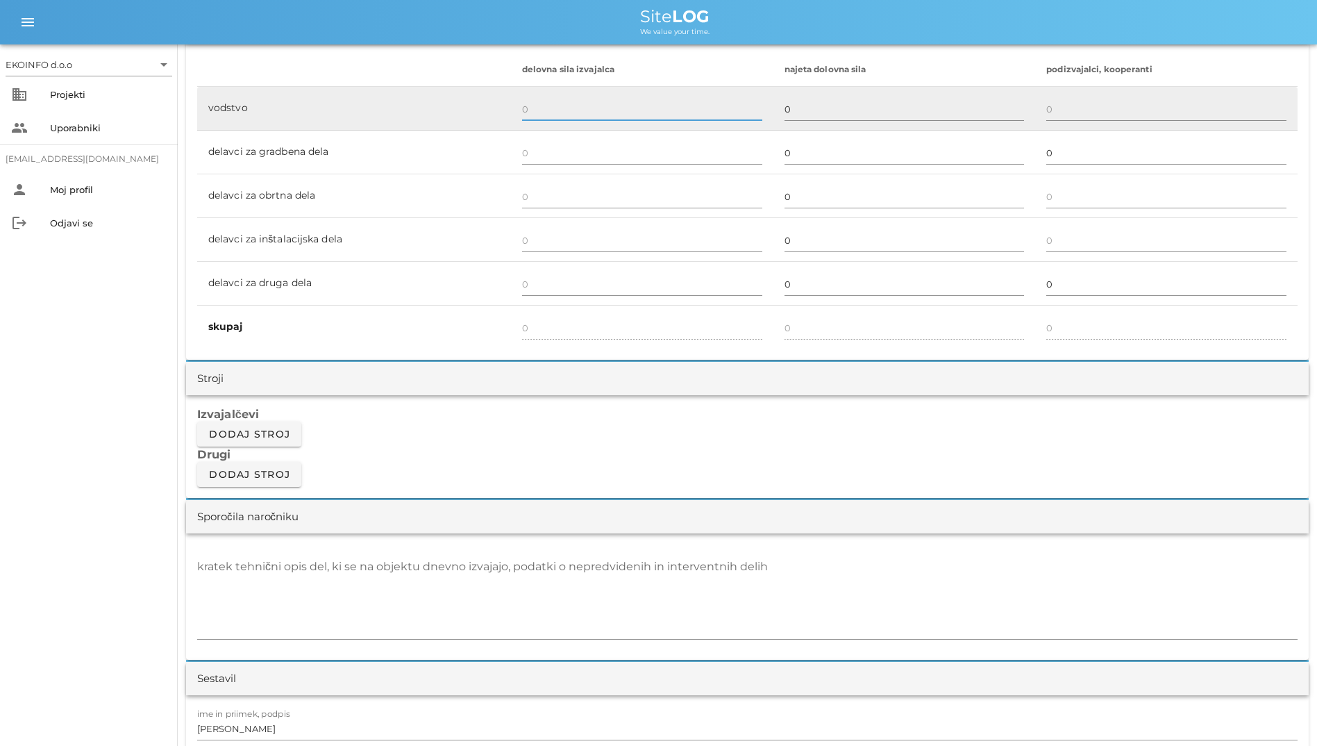
click at [576, 100] on input "text" at bounding box center [642, 109] width 240 height 22
click at [466, 126] on td "vodstvo" at bounding box center [354, 109] width 314 height 44
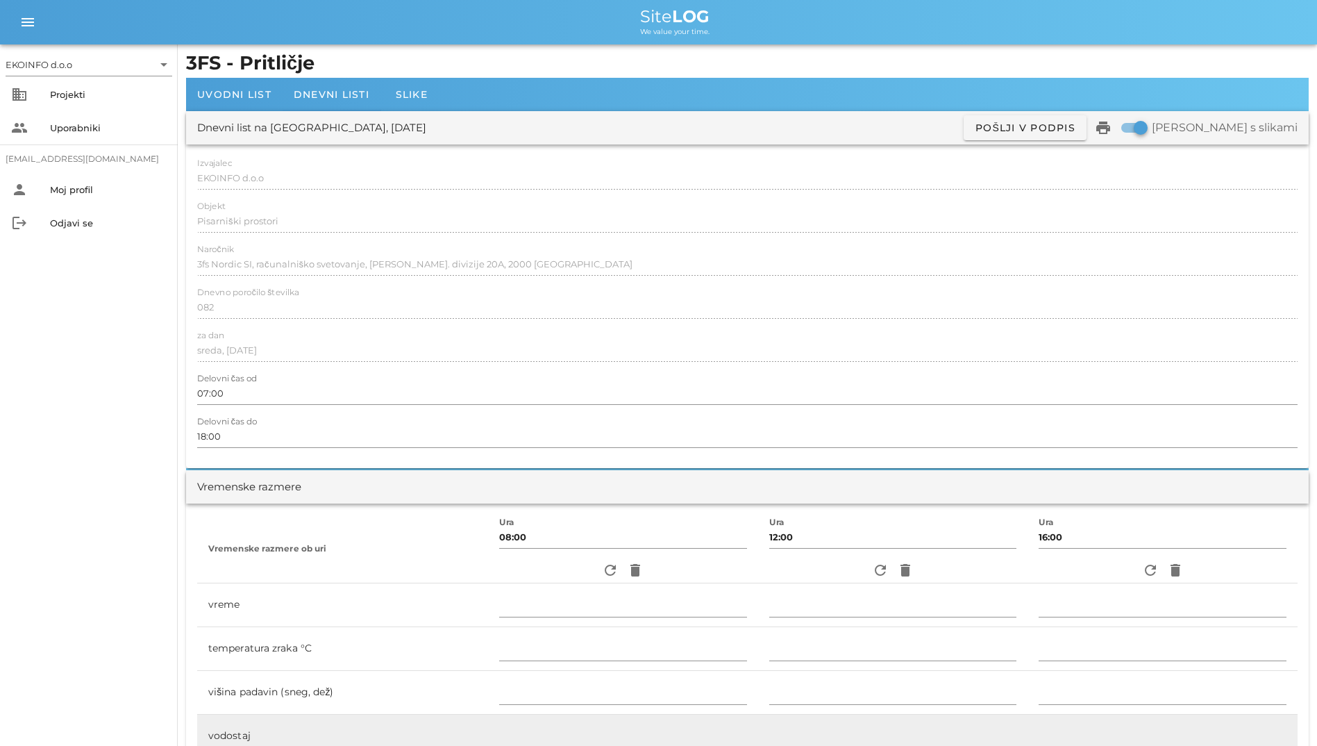
scroll to position [0, 0]
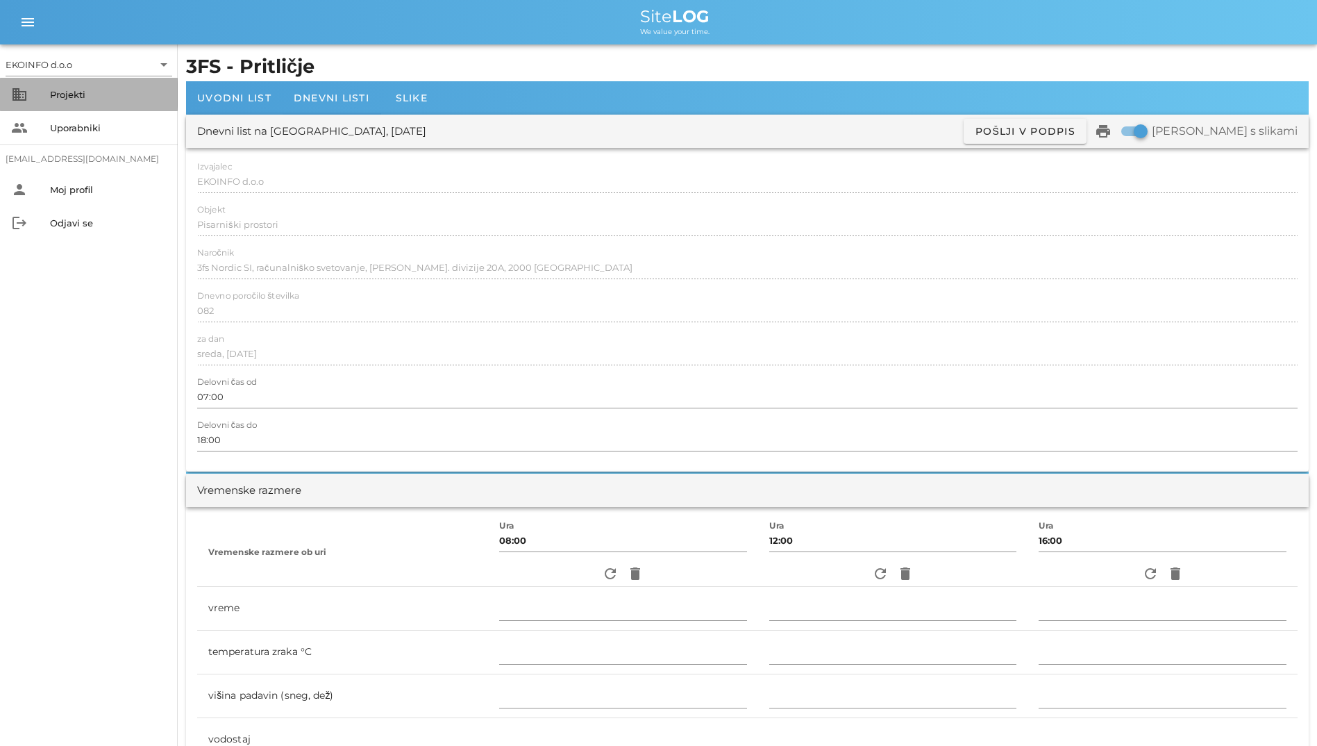
click at [89, 106] on div "business Projekti" at bounding box center [89, 94] width 178 height 33
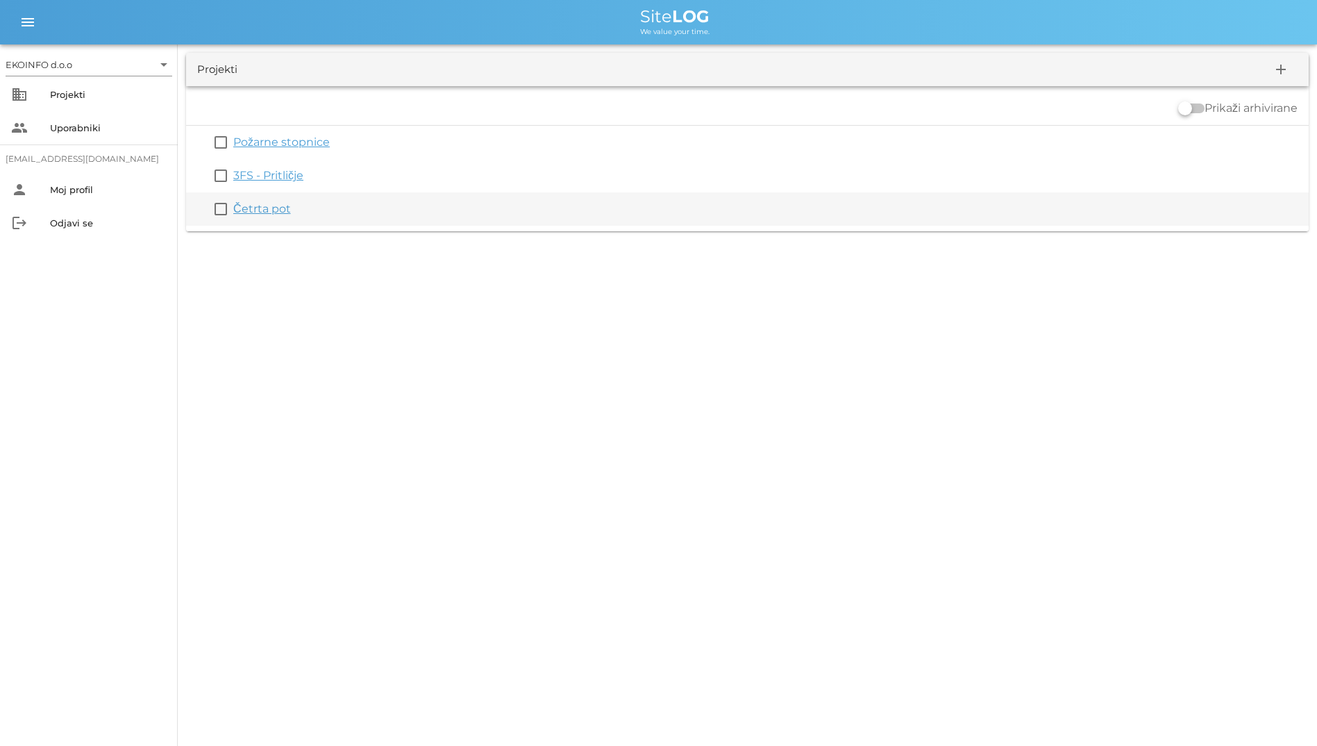
click at [258, 212] on link "Četrta pot" at bounding box center [262, 208] width 58 height 13
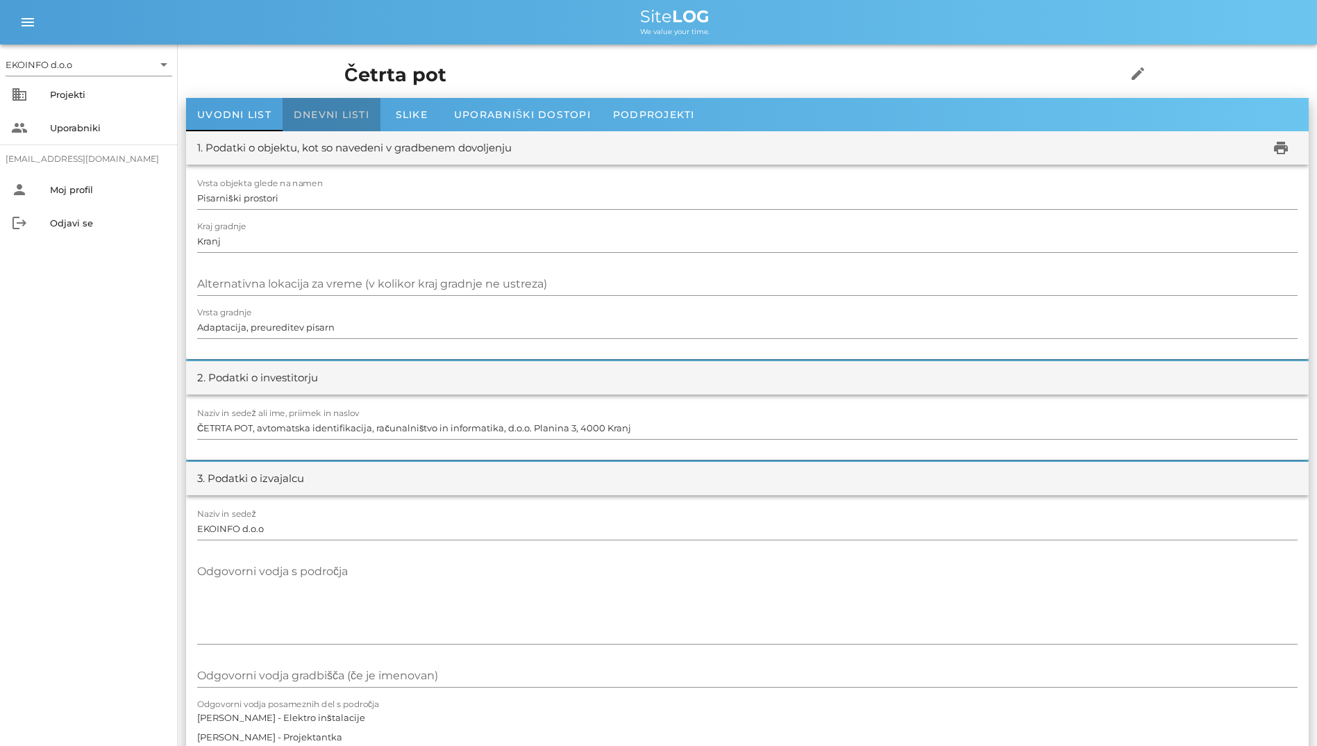
click at [301, 100] on div "Dnevni listi" at bounding box center [332, 114] width 98 height 33
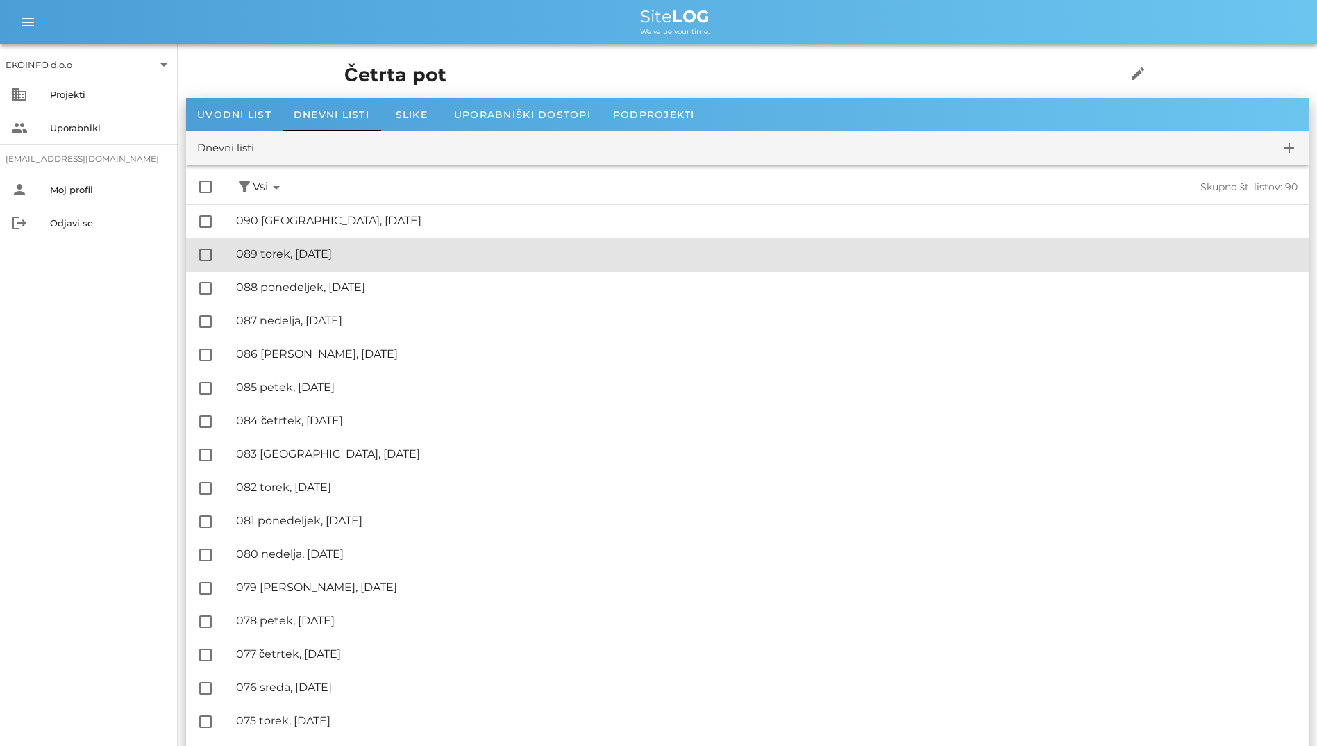
click at [358, 255] on div "🔏 089 torek, [DATE]" at bounding box center [767, 253] width 1062 height 13
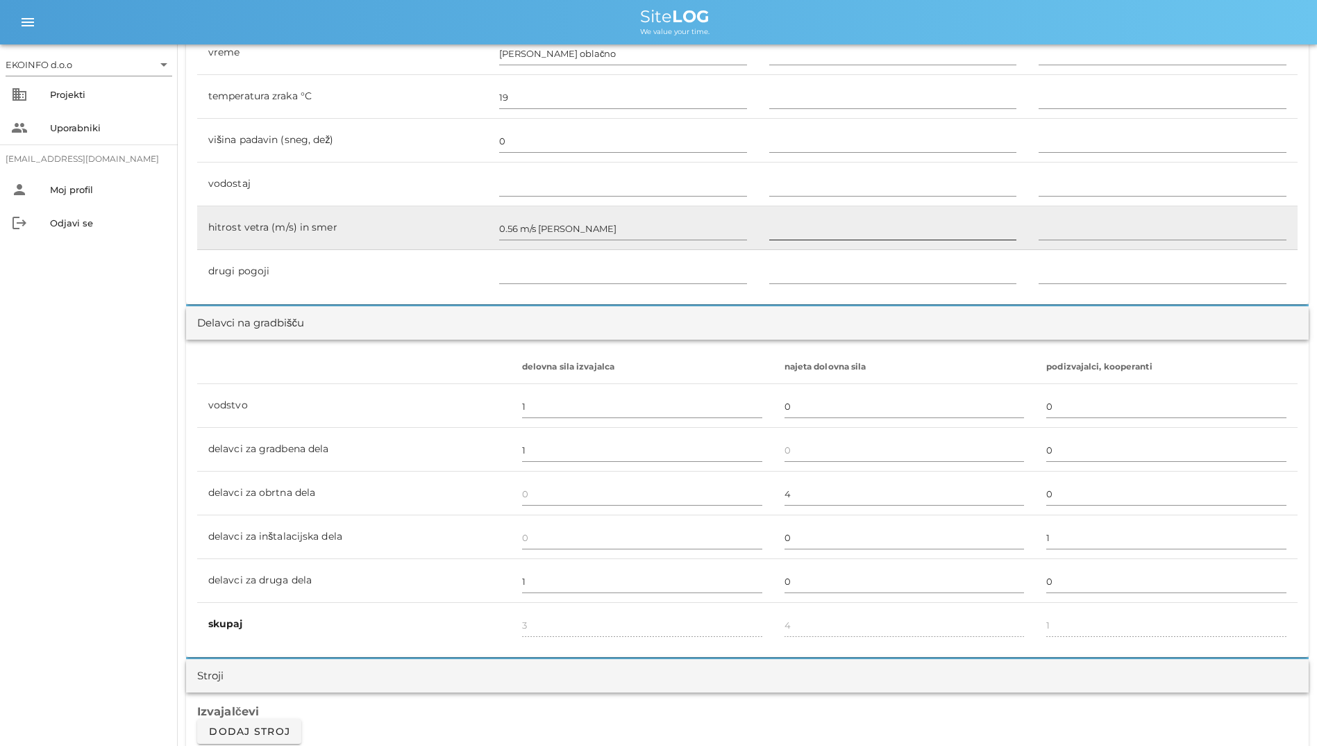
scroll to position [347, 0]
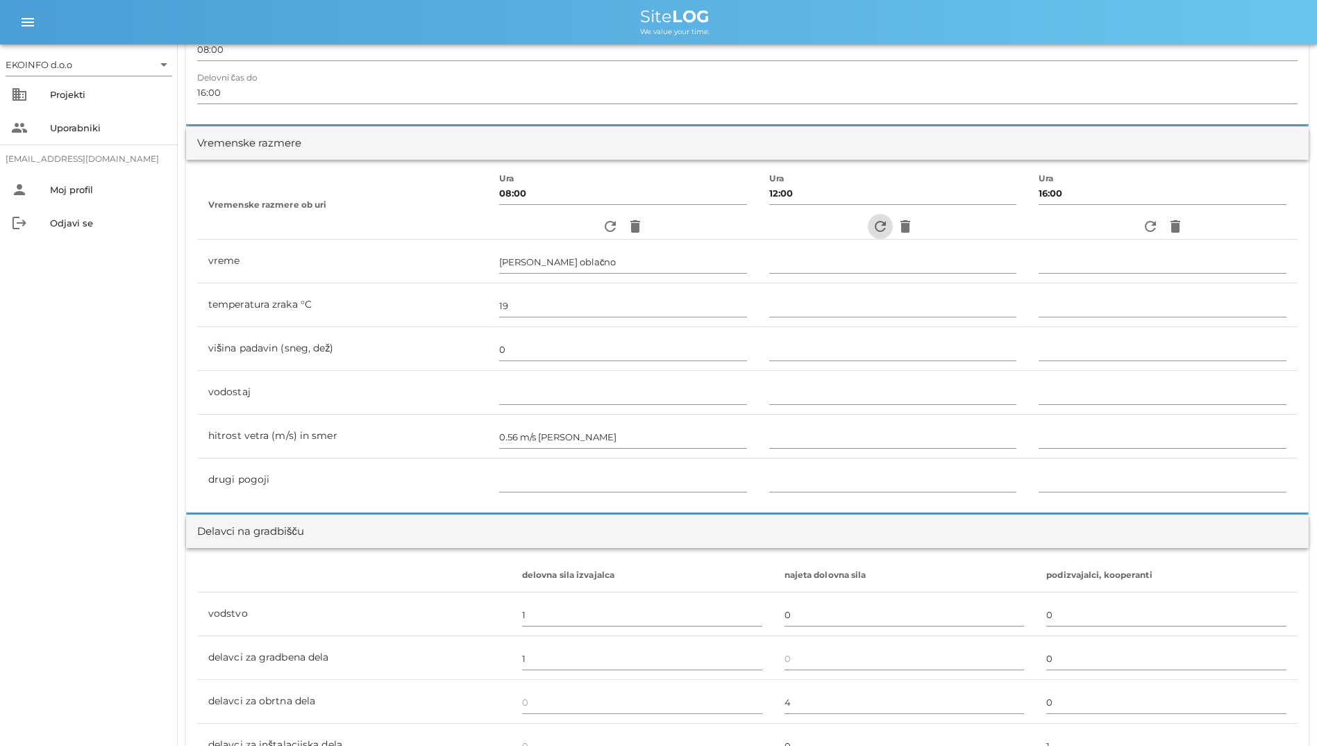
click at [873, 222] on icon "refresh" at bounding box center [880, 226] width 17 height 17
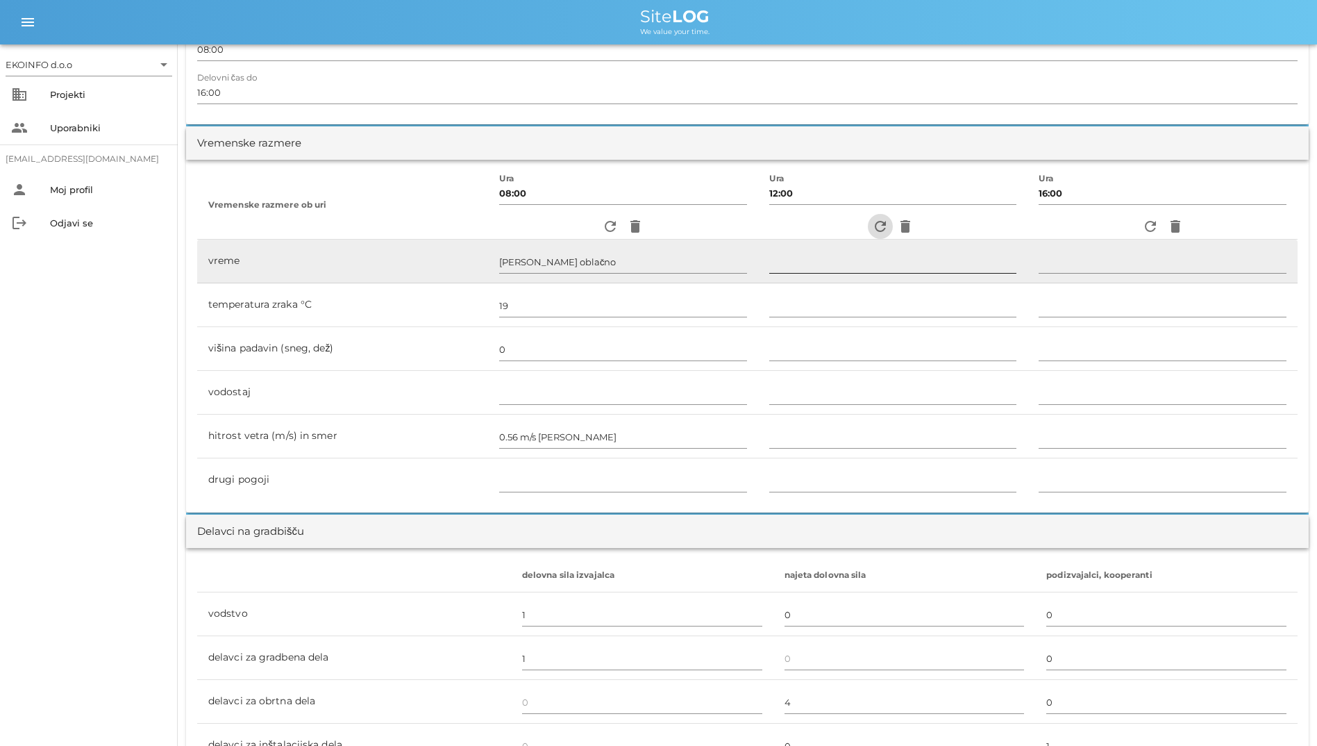
type input "oblačno"
type input "21"
type input "0"
type input "1.39 m/s šibek SV"
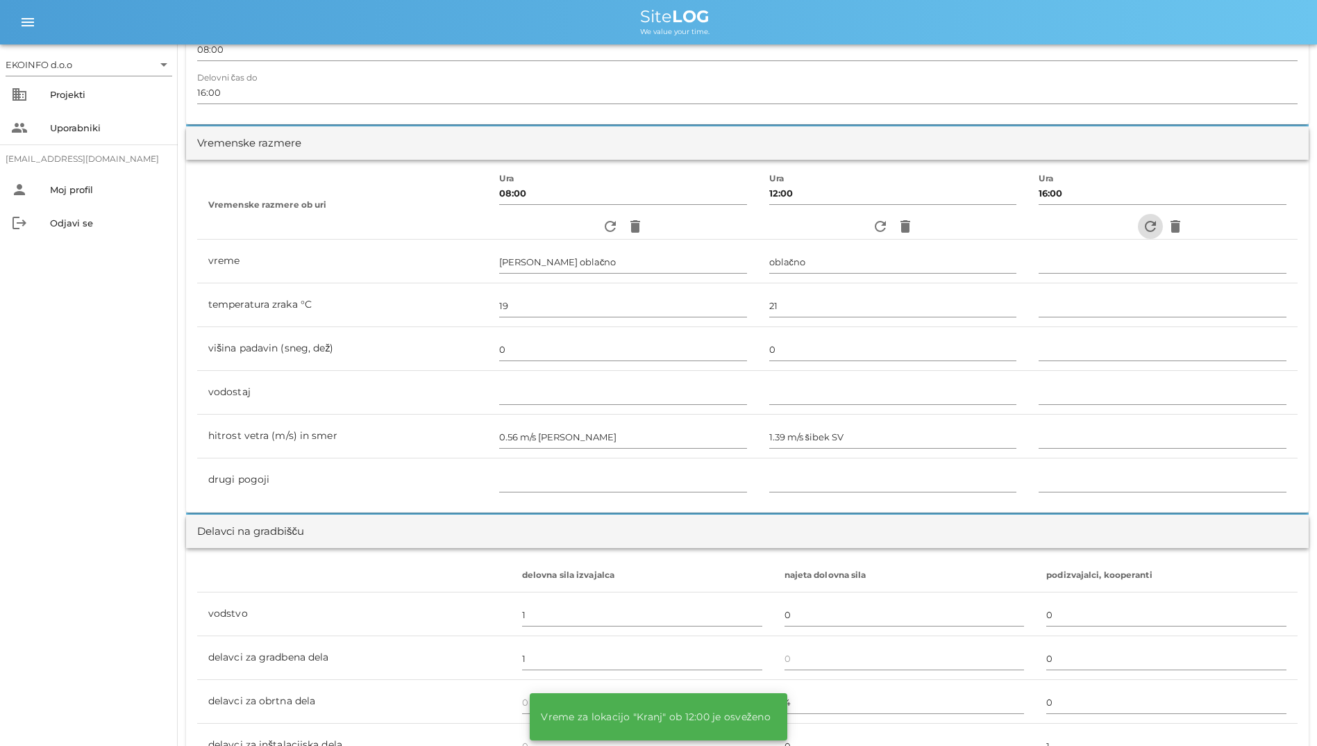
click at [1138, 231] on span "refresh" at bounding box center [1150, 226] width 25 height 17
type input "oblačno"
type input "16"
type input "0"
type input "0.56 m/s šibek S"
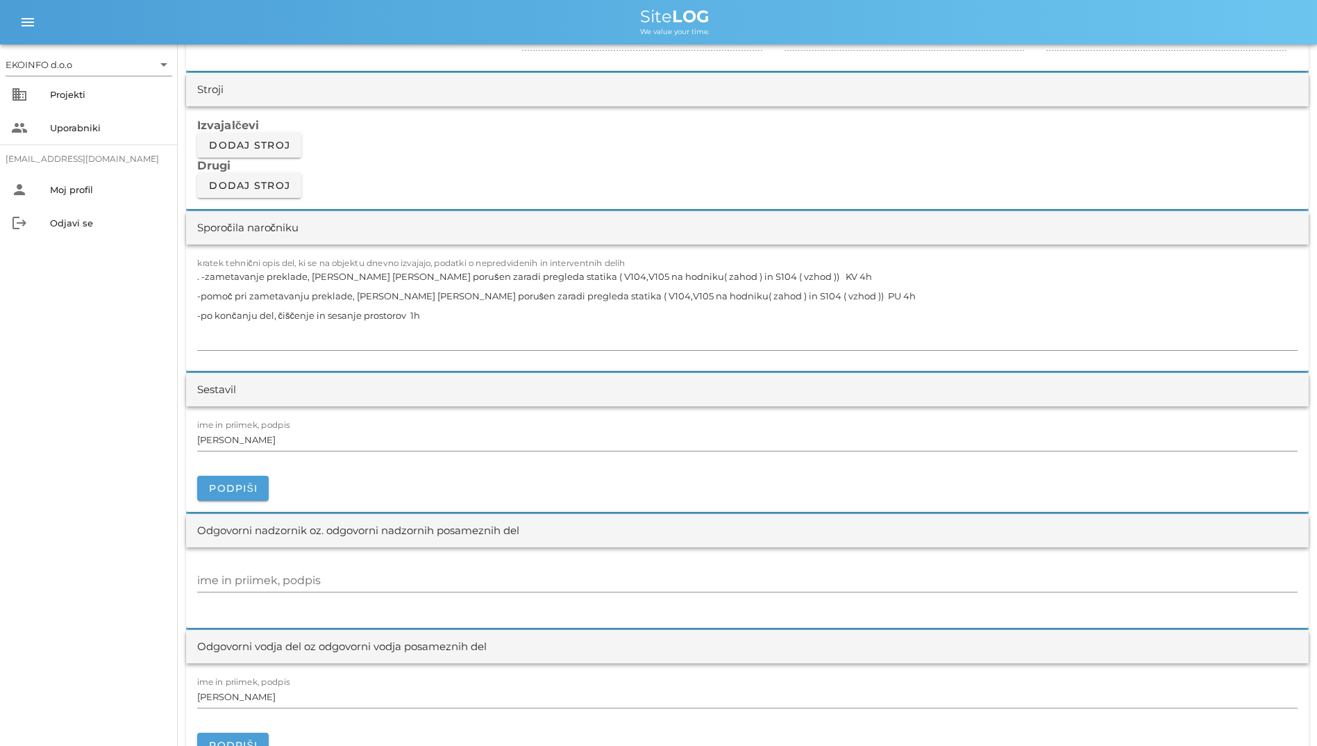
scroll to position [1180, 0]
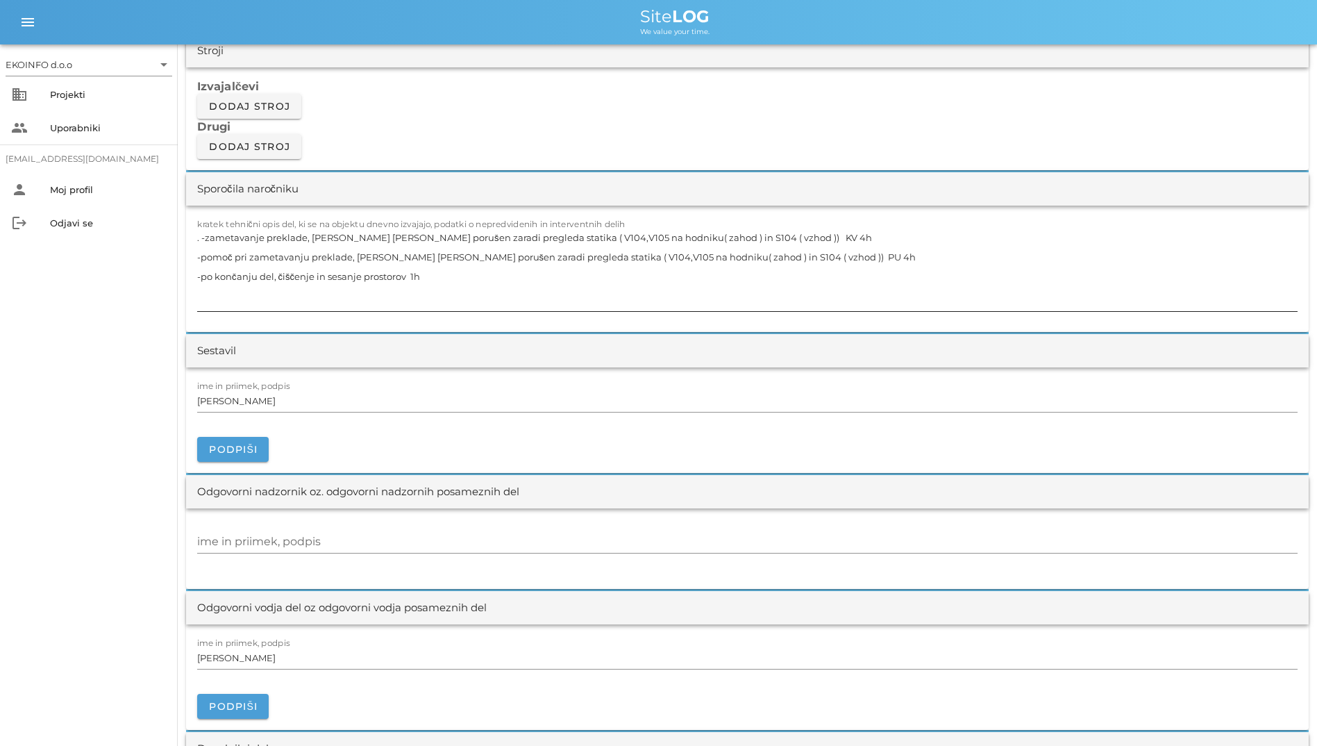
click at [361, 235] on textarea ". -zametavanje preklade, [PERSON_NAME] [PERSON_NAME] porušen zaradi pregleda st…" at bounding box center [747, 269] width 1101 height 83
click at [375, 269] on textarea ". -zametavanje preklade, [PERSON_NAME] [PERSON_NAME] porušen zaradi pregleda st…" at bounding box center [747, 269] width 1101 height 83
click at [240, 278] on textarea ". -zametavanje preklade, [PERSON_NAME] [PERSON_NAME] porušen zaradi pregleda st…" at bounding box center [747, 269] width 1101 height 83
click at [549, 317] on div at bounding box center [747, 316] width 1101 height 10
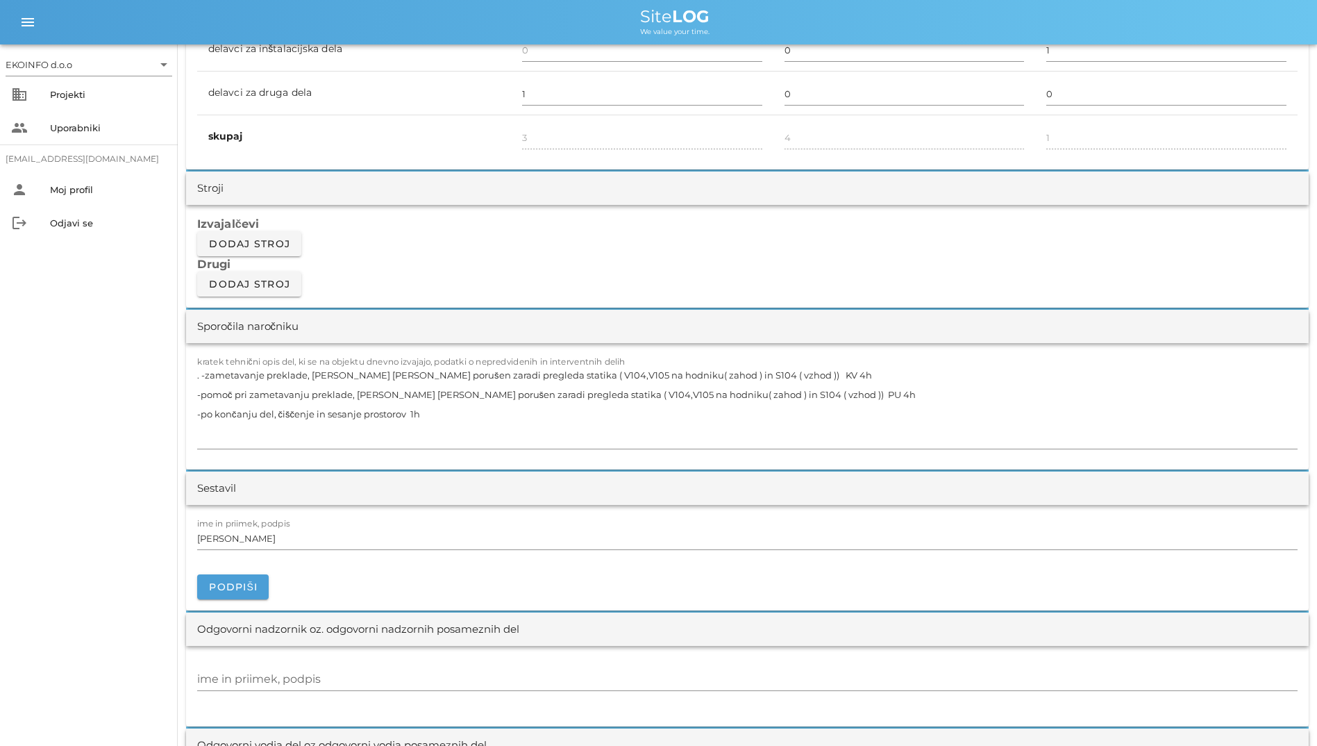
scroll to position [1042, 0]
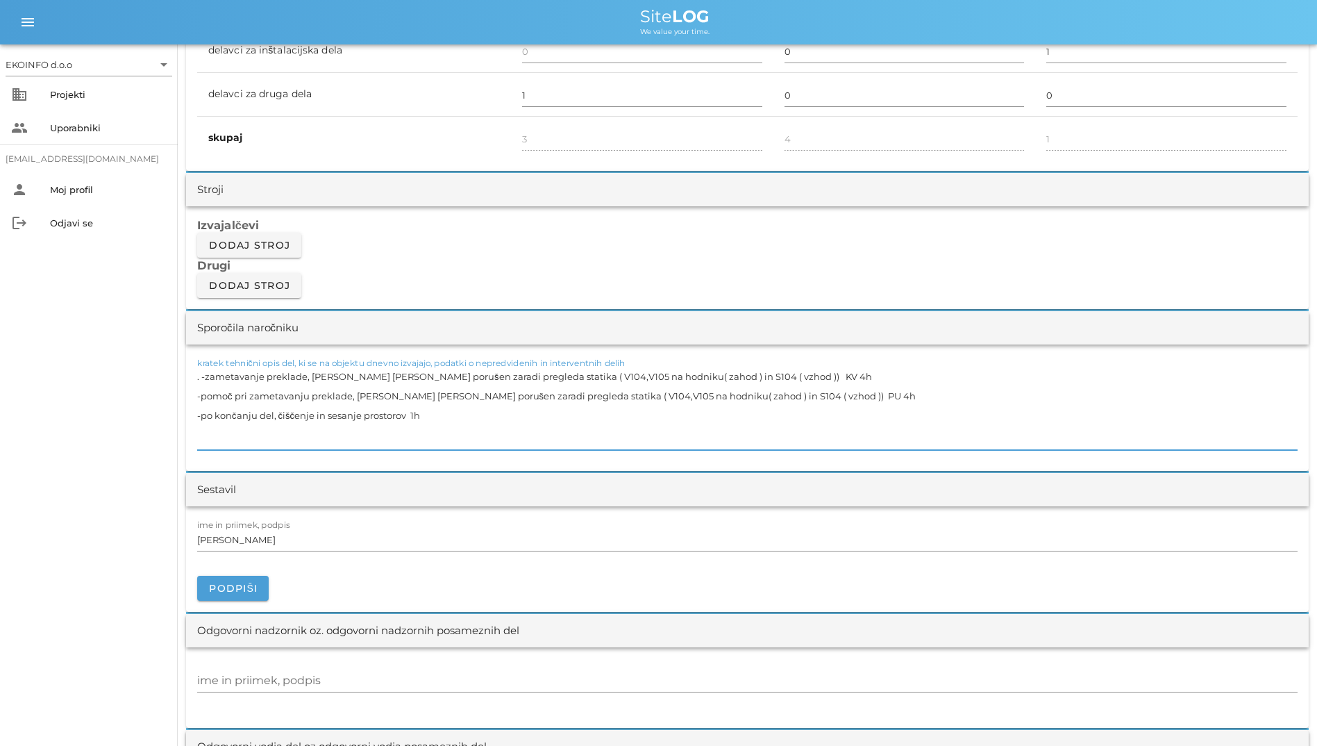
click at [515, 371] on textarea ". -zametavanje preklade, [PERSON_NAME] [PERSON_NAME] porušen zaradi pregleda st…" at bounding box center [747, 408] width 1101 height 83
click at [501, 378] on textarea ". -zametavanje preklade, [PERSON_NAME] [PERSON_NAME] porušen zaradi pregleda st…" at bounding box center [747, 408] width 1101 height 83
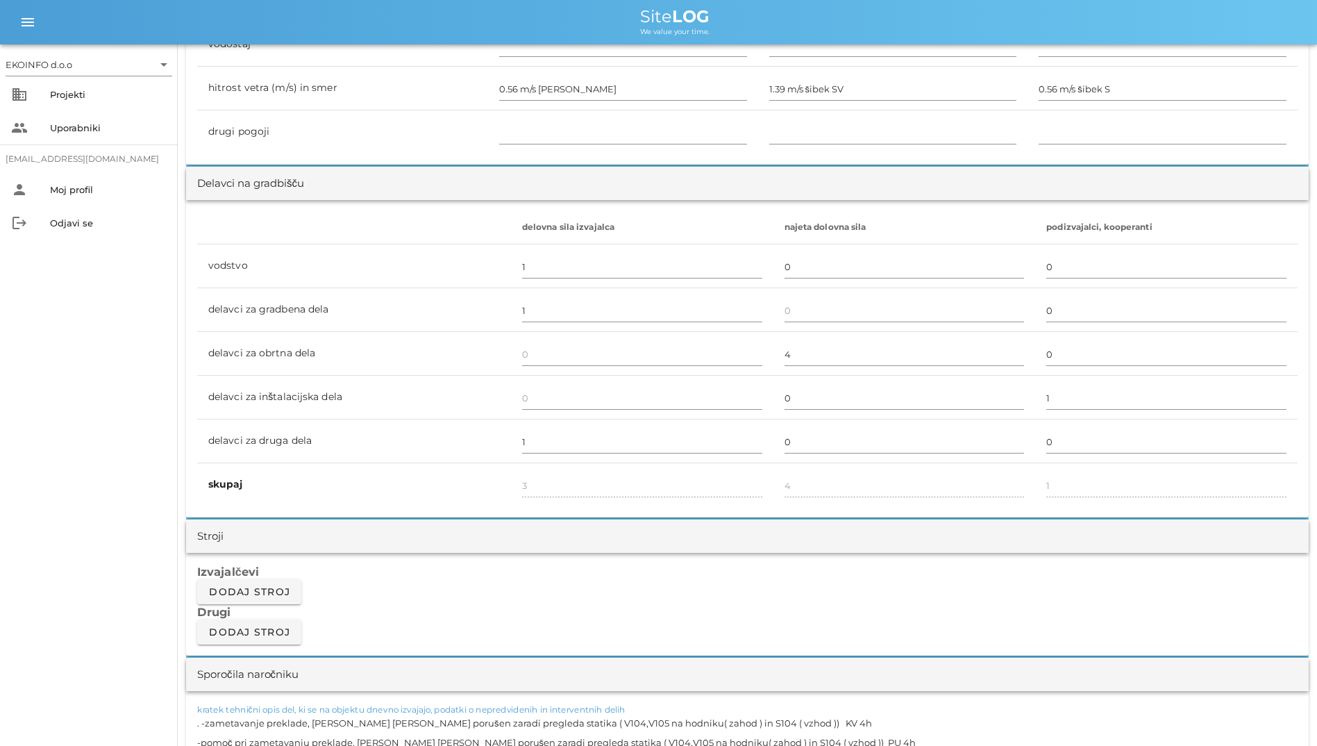
scroll to position [1111, 0]
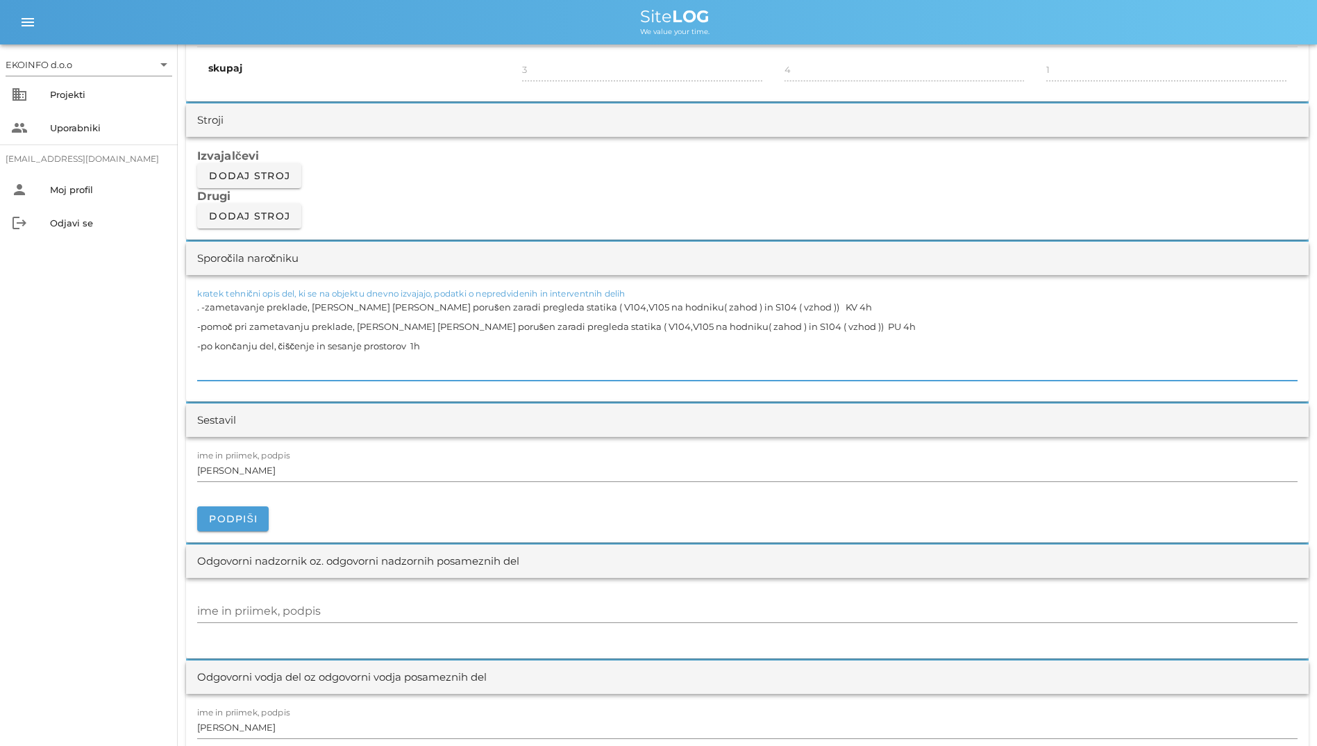
click at [392, 312] on textarea ". -zametavanje preklade, [PERSON_NAME] [PERSON_NAME] porušen zaradi pregleda st…" at bounding box center [747, 338] width 1101 height 83
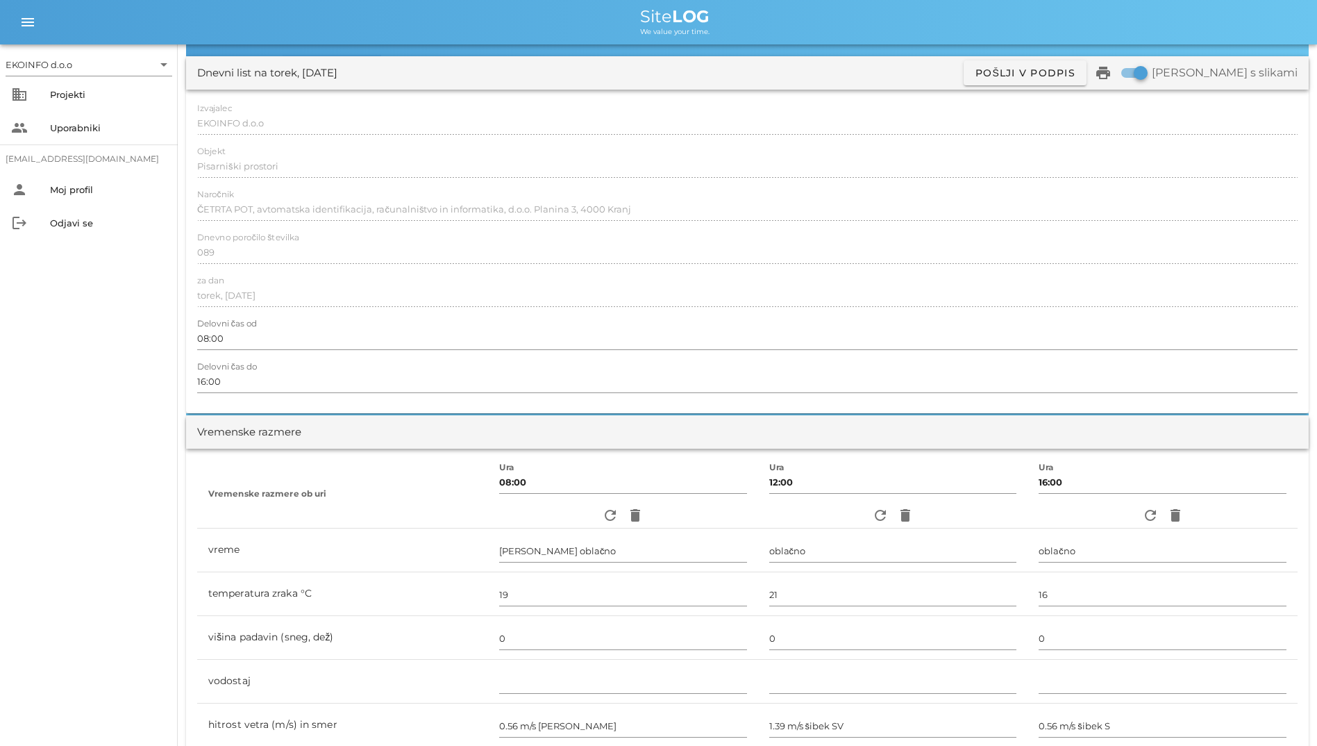
scroll to position [0, 0]
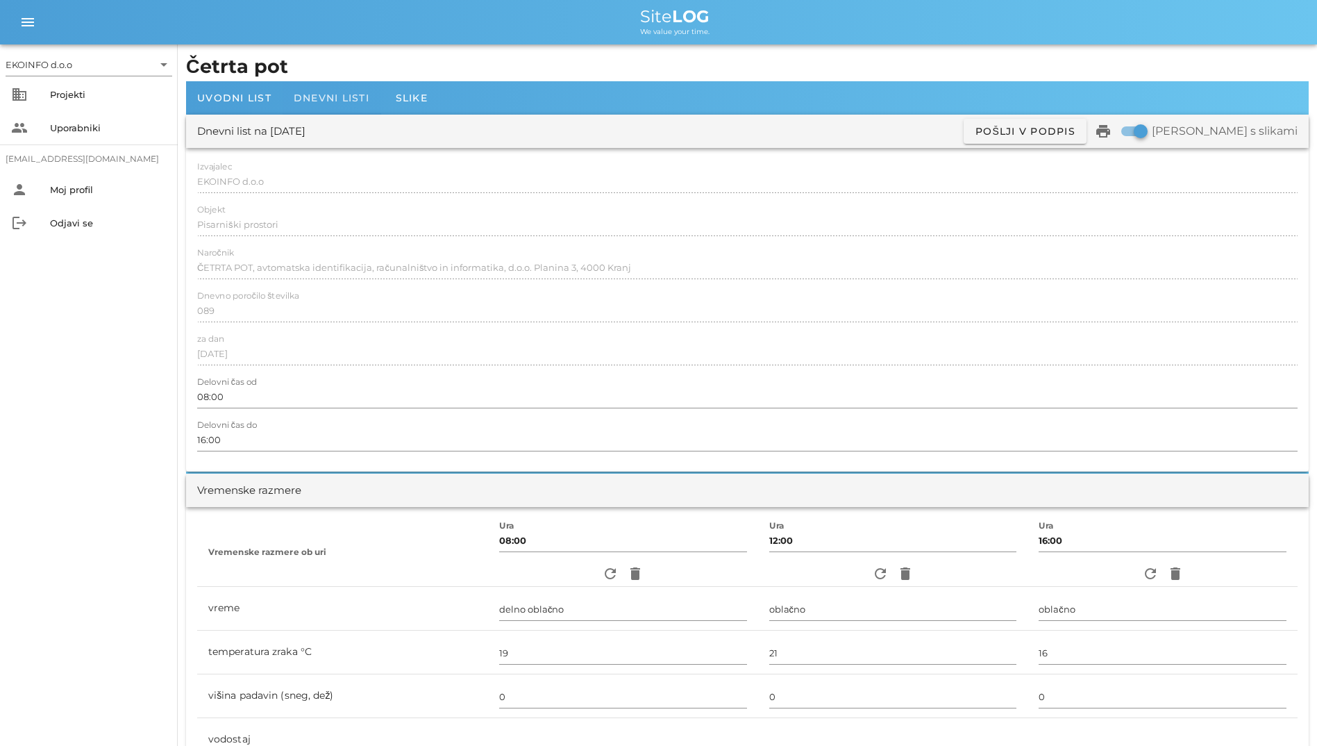
click at [317, 90] on div "Dnevni listi" at bounding box center [332, 97] width 98 height 33
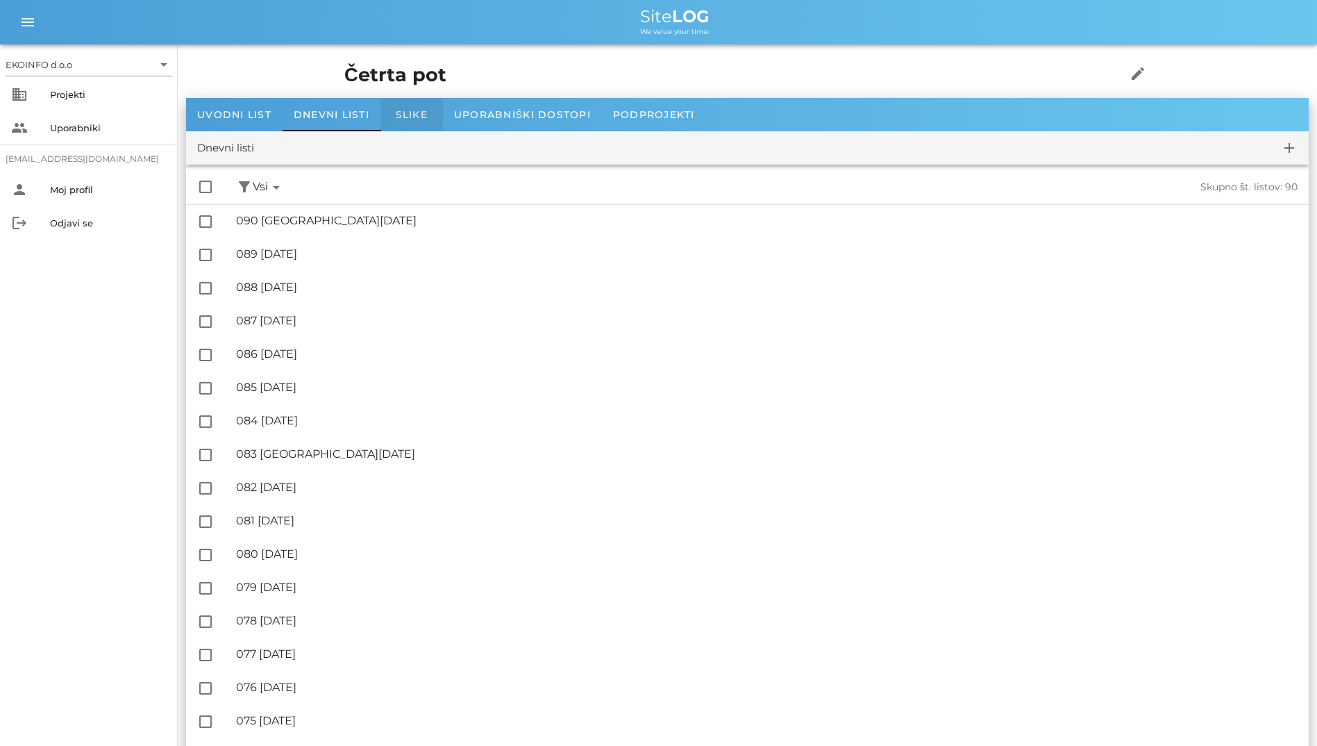
click at [409, 122] on div "Slike" at bounding box center [412, 114] width 62 height 33
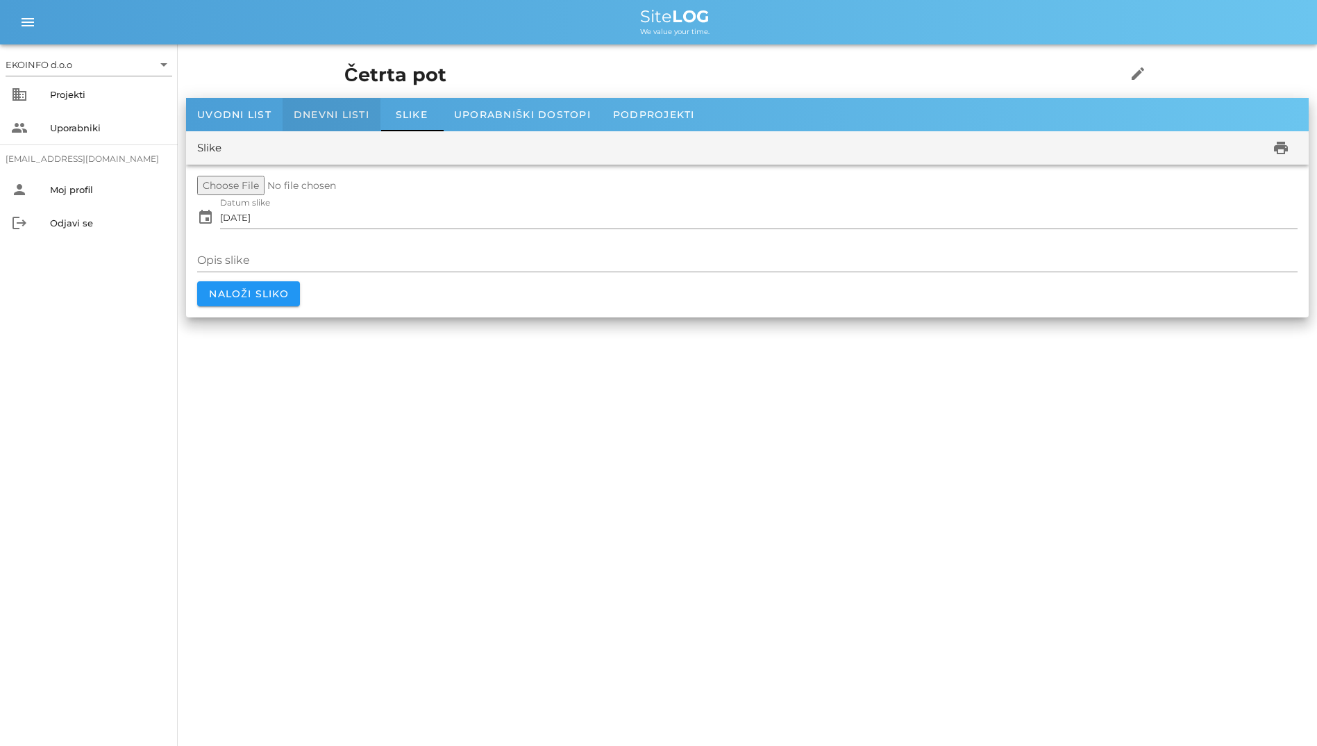
click at [321, 106] on div "Dnevni listi" at bounding box center [332, 114] width 98 height 33
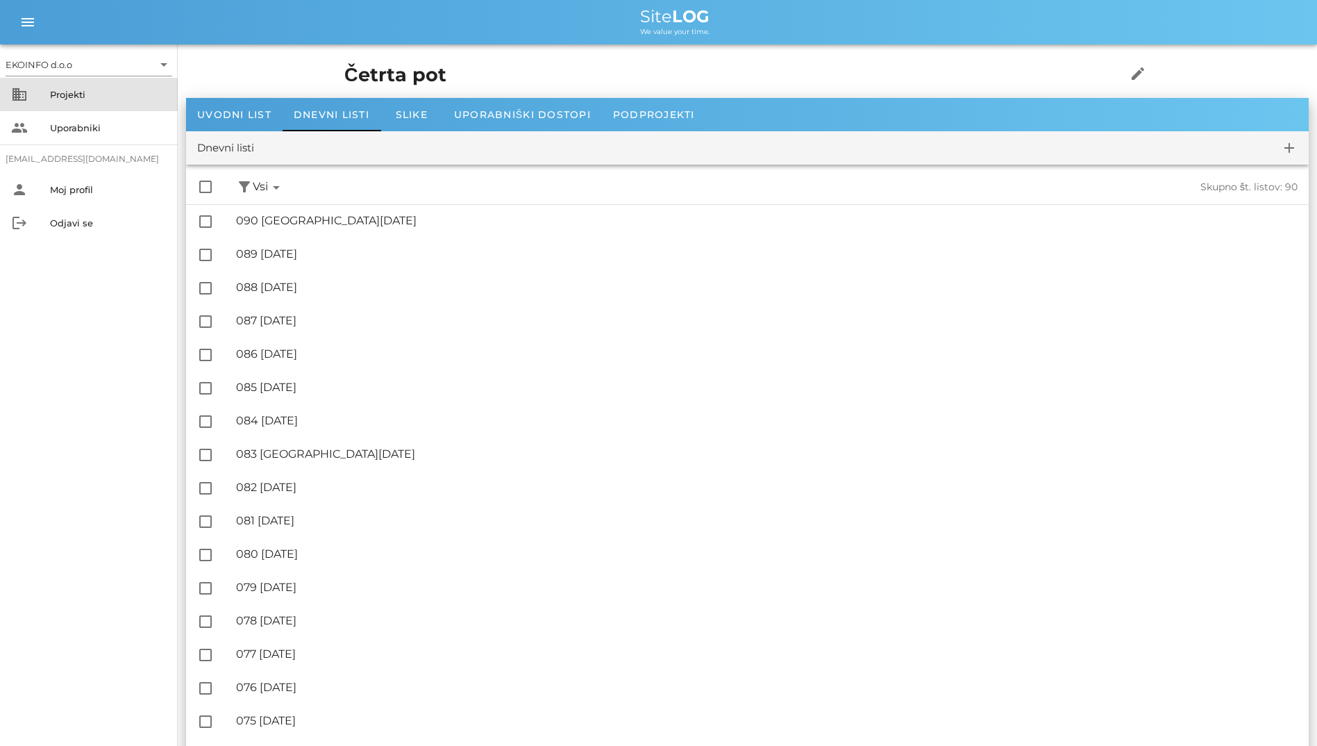
click at [104, 83] on div "Projekti" at bounding box center [108, 94] width 117 height 22
